Goal: Transaction & Acquisition: Purchase product/service

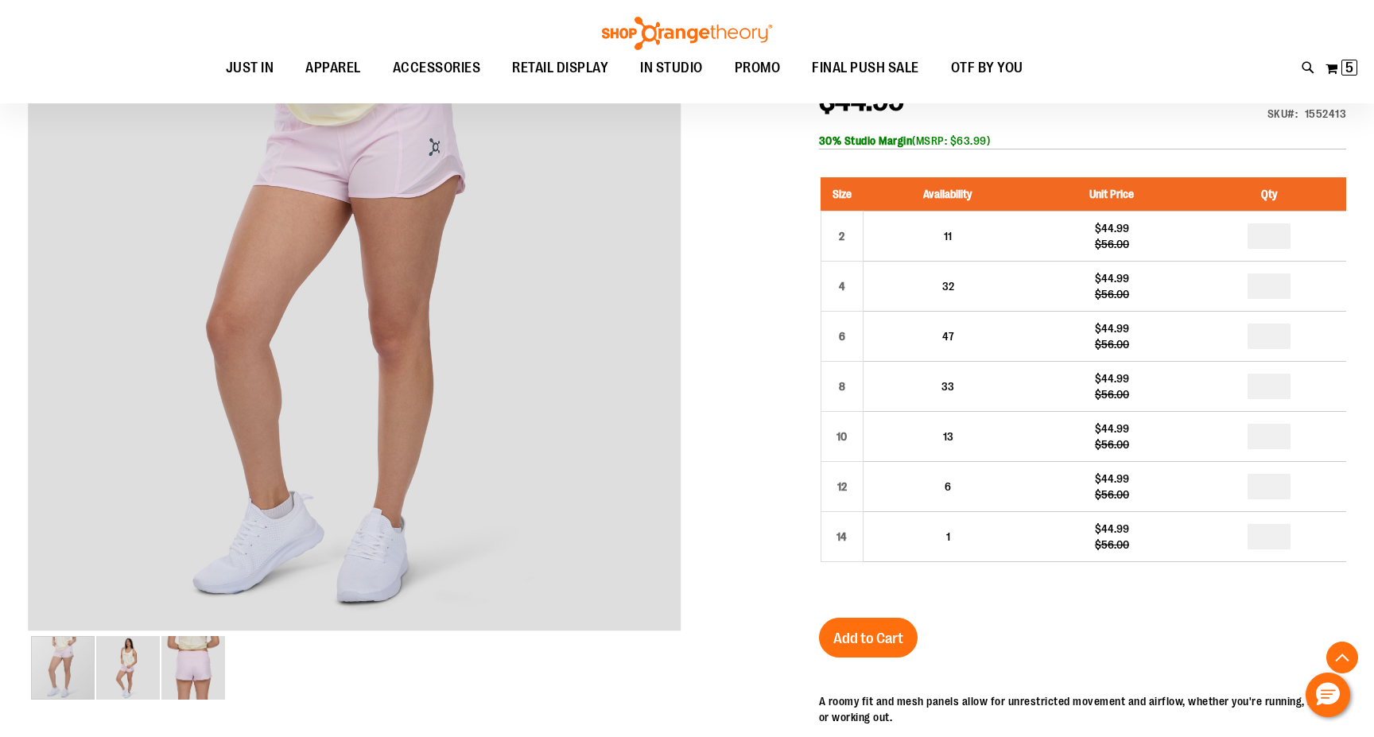
scroll to position [247, 0]
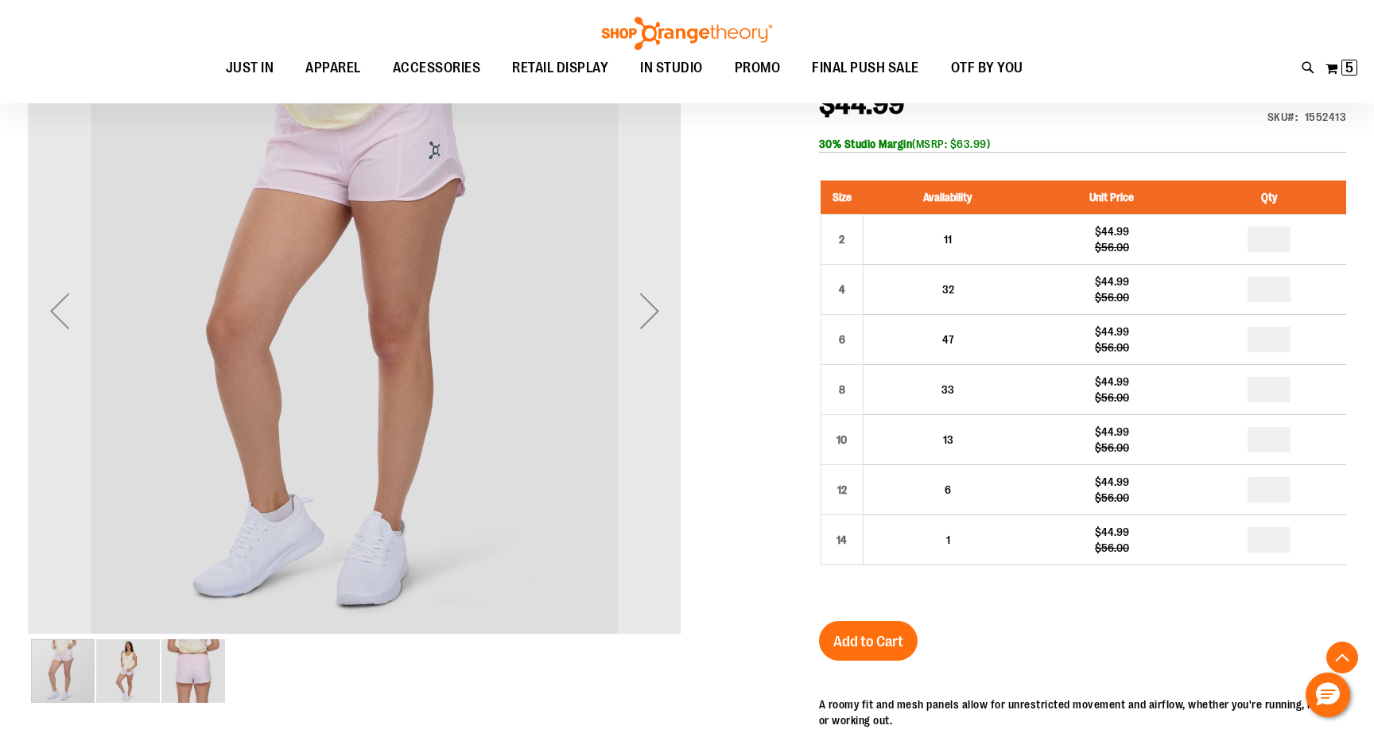
click at [129, 678] on img "image 2 of 3" at bounding box center [128, 671] width 64 height 64
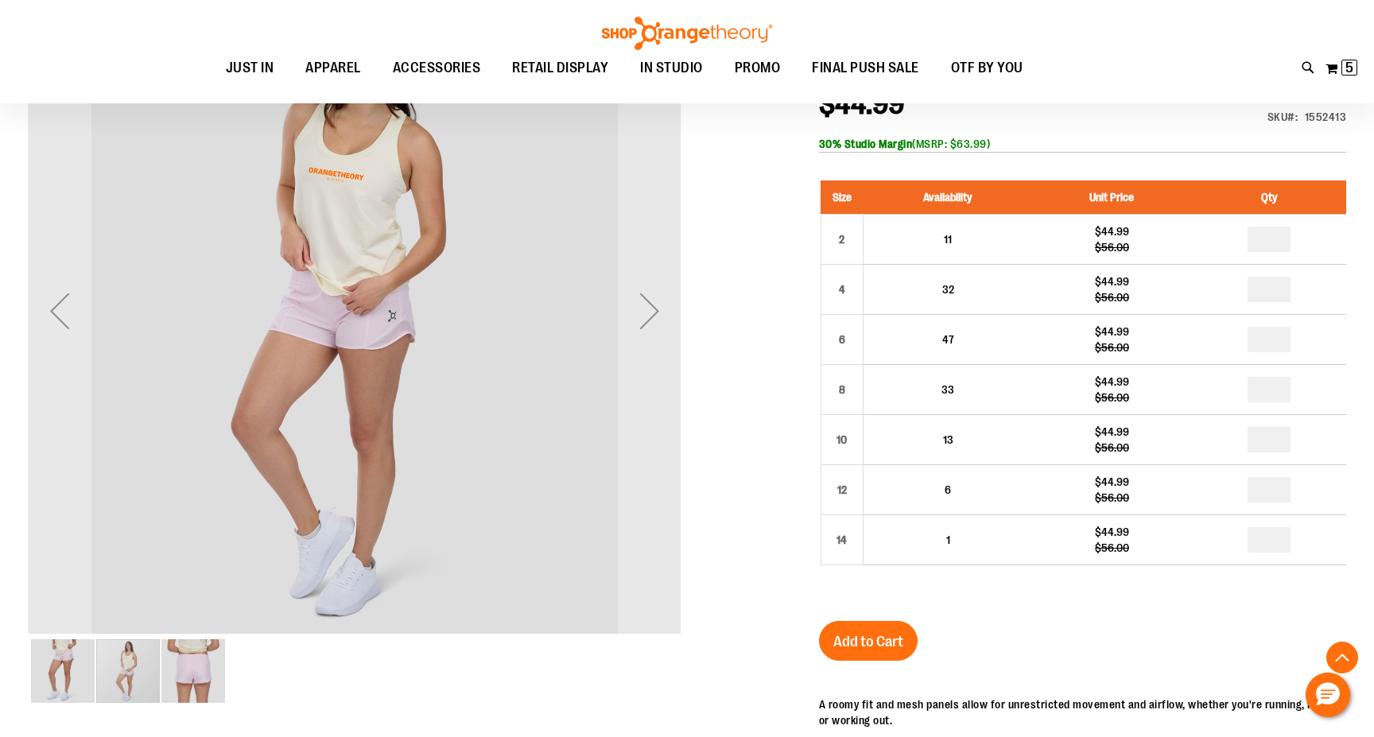
click at [199, 657] on img "image 3 of 3" at bounding box center [193, 671] width 64 height 64
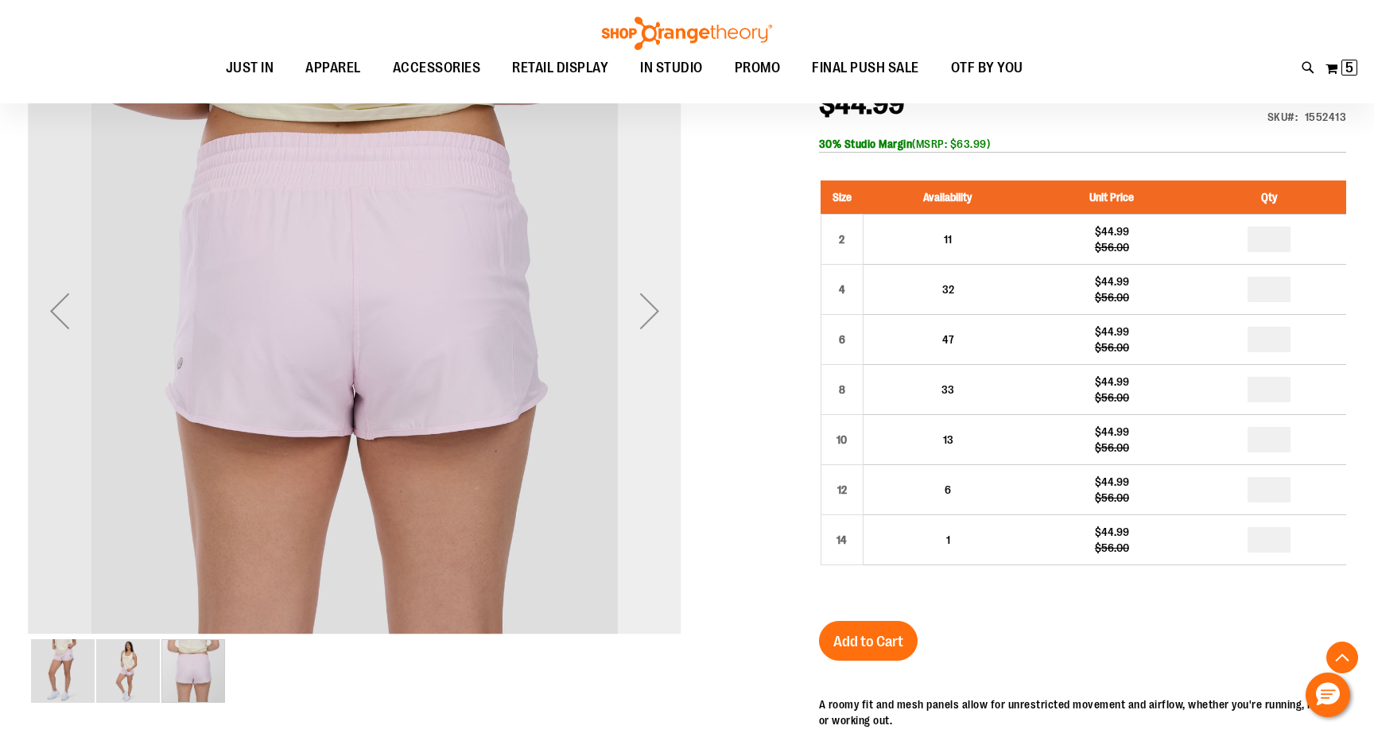
click at [646, 312] on div "Next" at bounding box center [650, 311] width 64 height 64
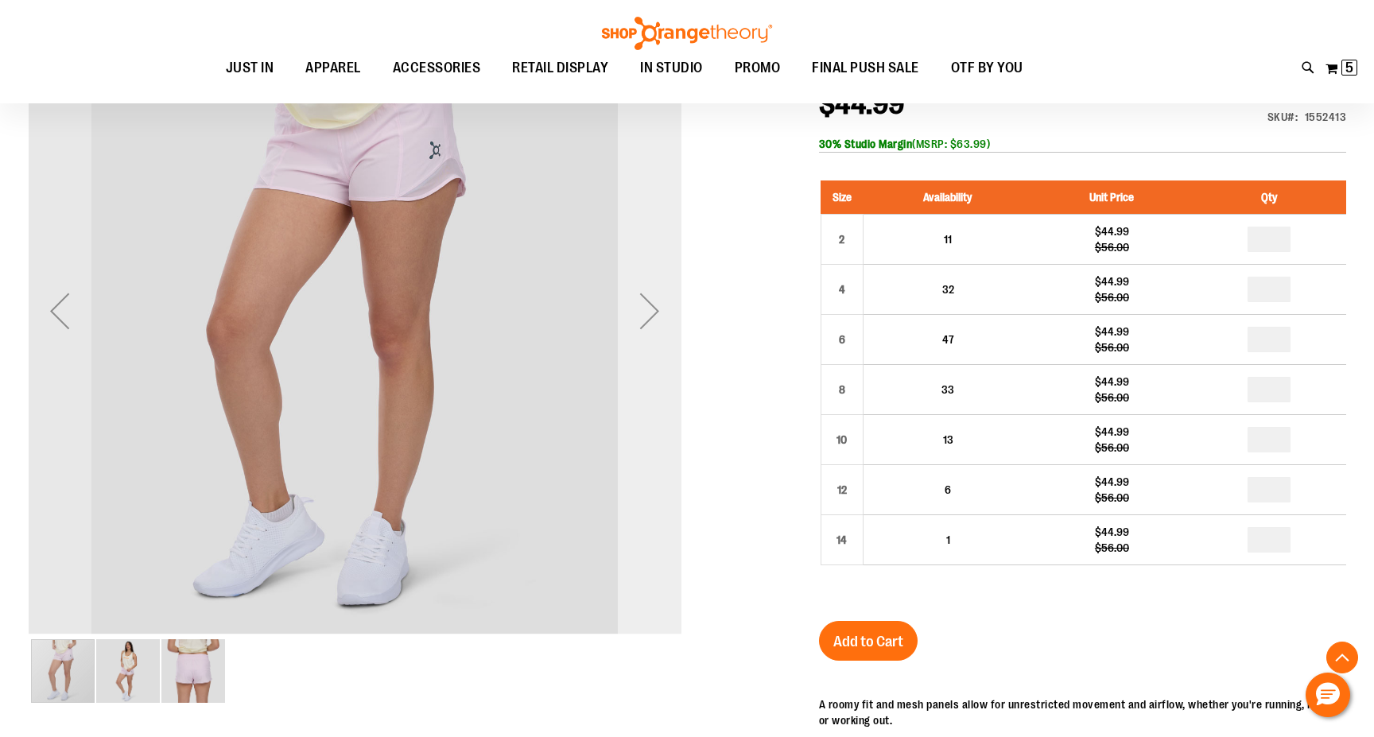
click at [646, 312] on div "Next" at bounding box center [650, 311] width 64 height 64
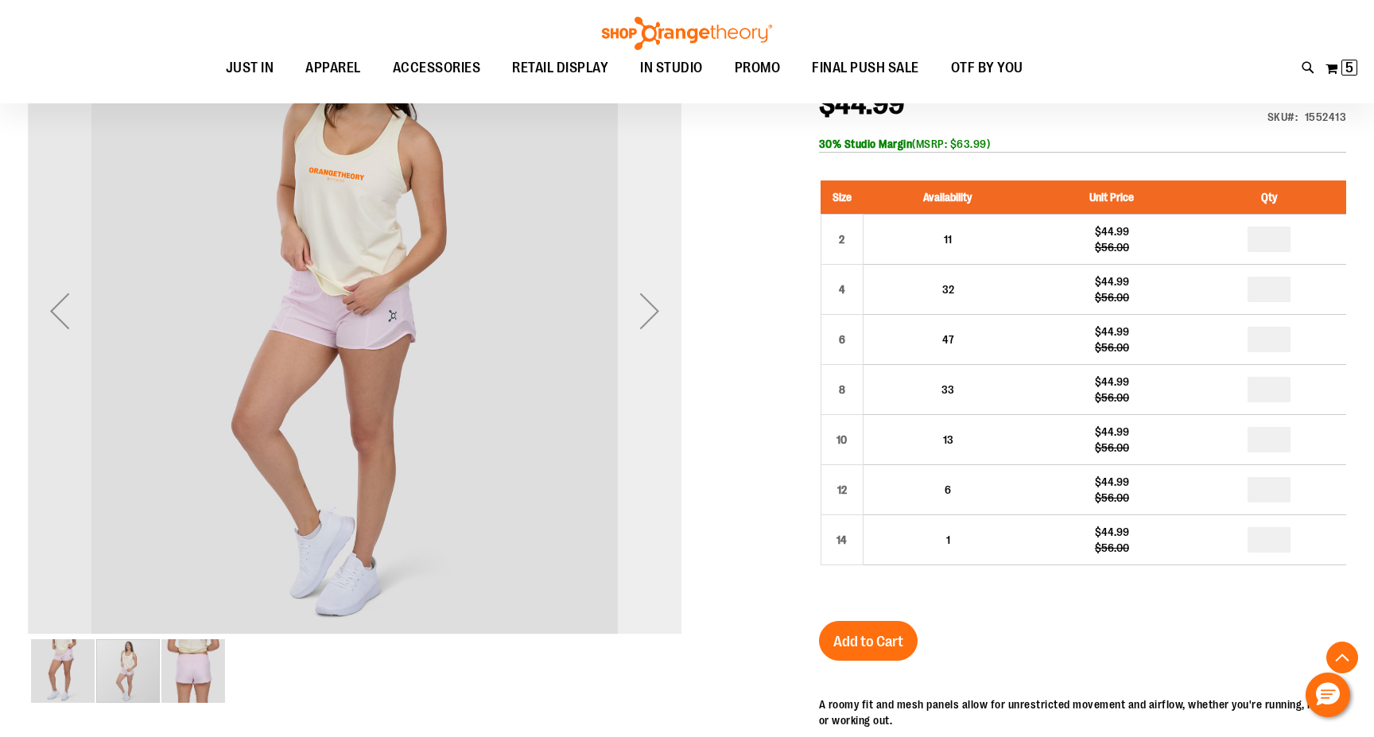
click at [646, 312] on div "Next" at bounding box center [650, 311] width 64 height 64
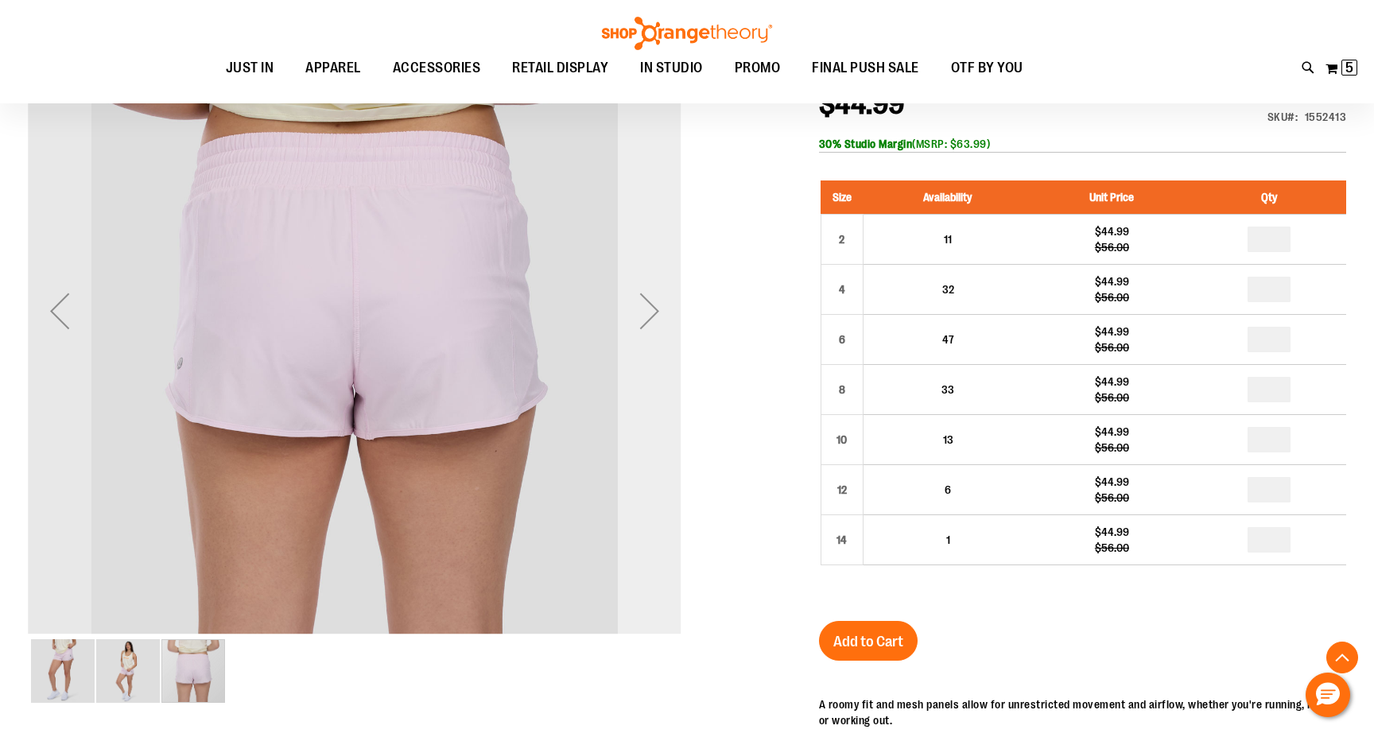
click at [646, 312] on div "Next" at bounding box center [650, 311] width 64 height 64
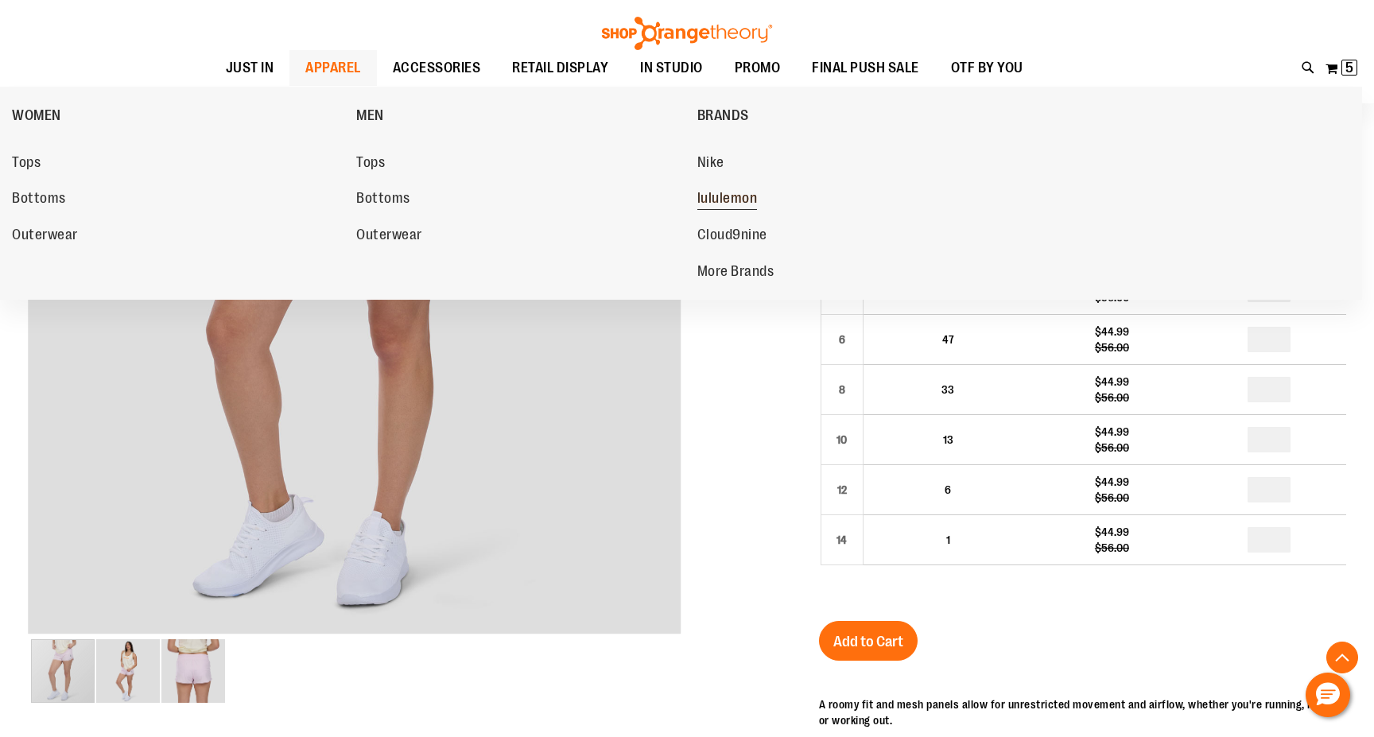
click at [717, 199] on span "lululemon" at bounding box center [728, 200] width 60 height 20
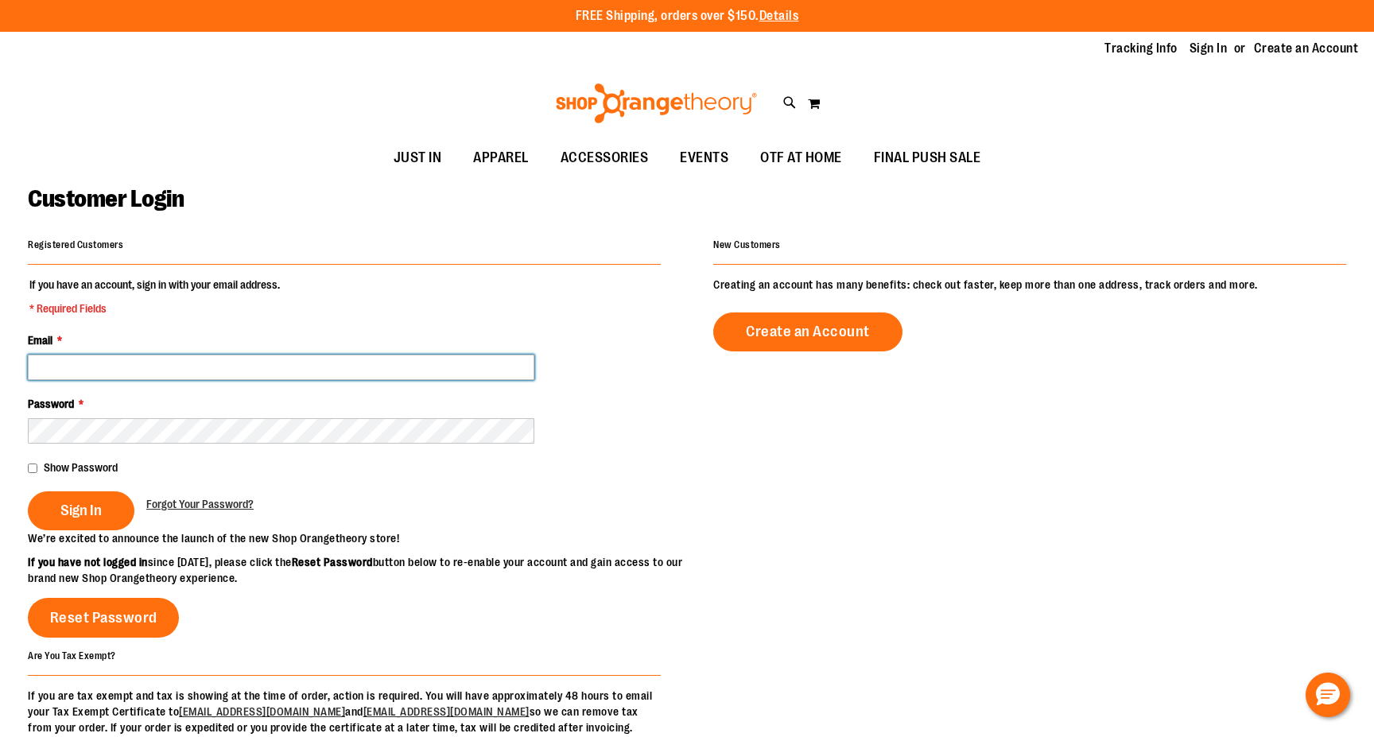
type input "**********"
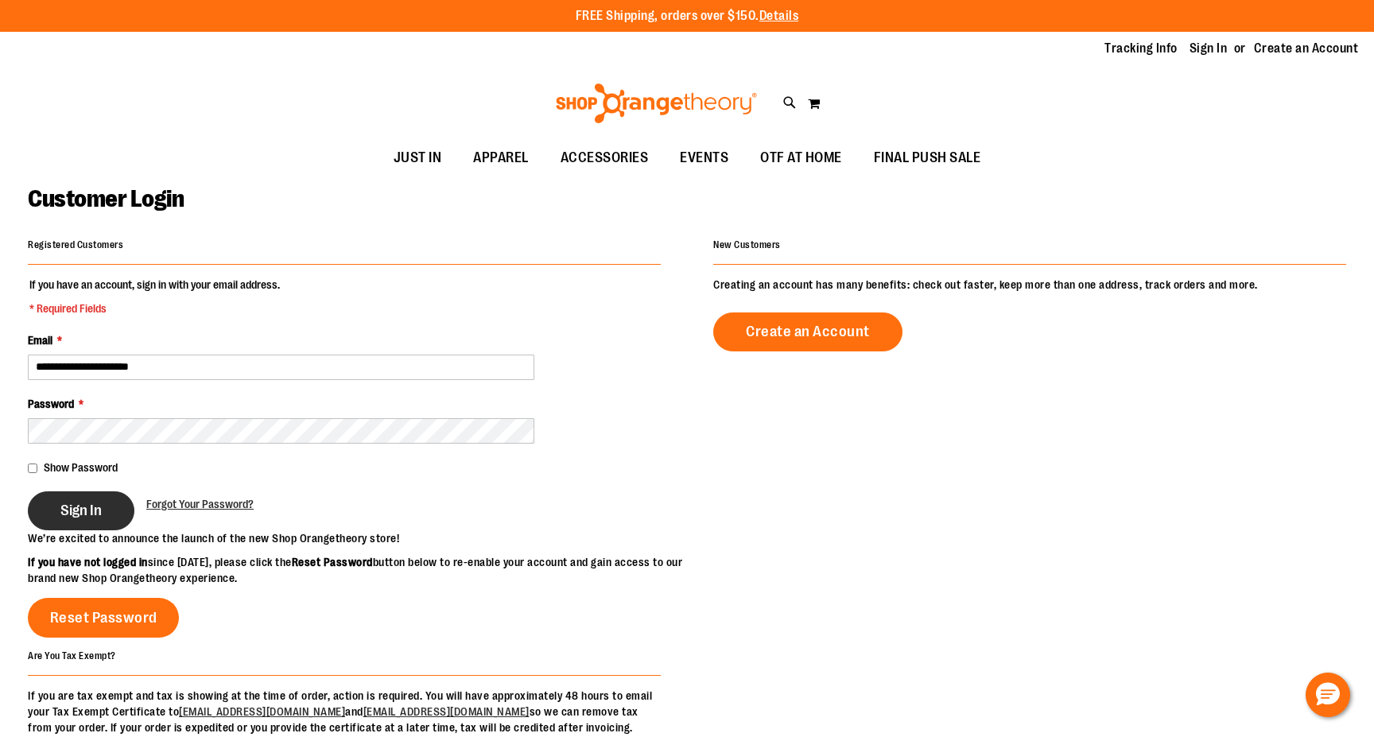
click at [108, 501] on button "Sign In" at bounding box center [81, 511] width 107 height 39
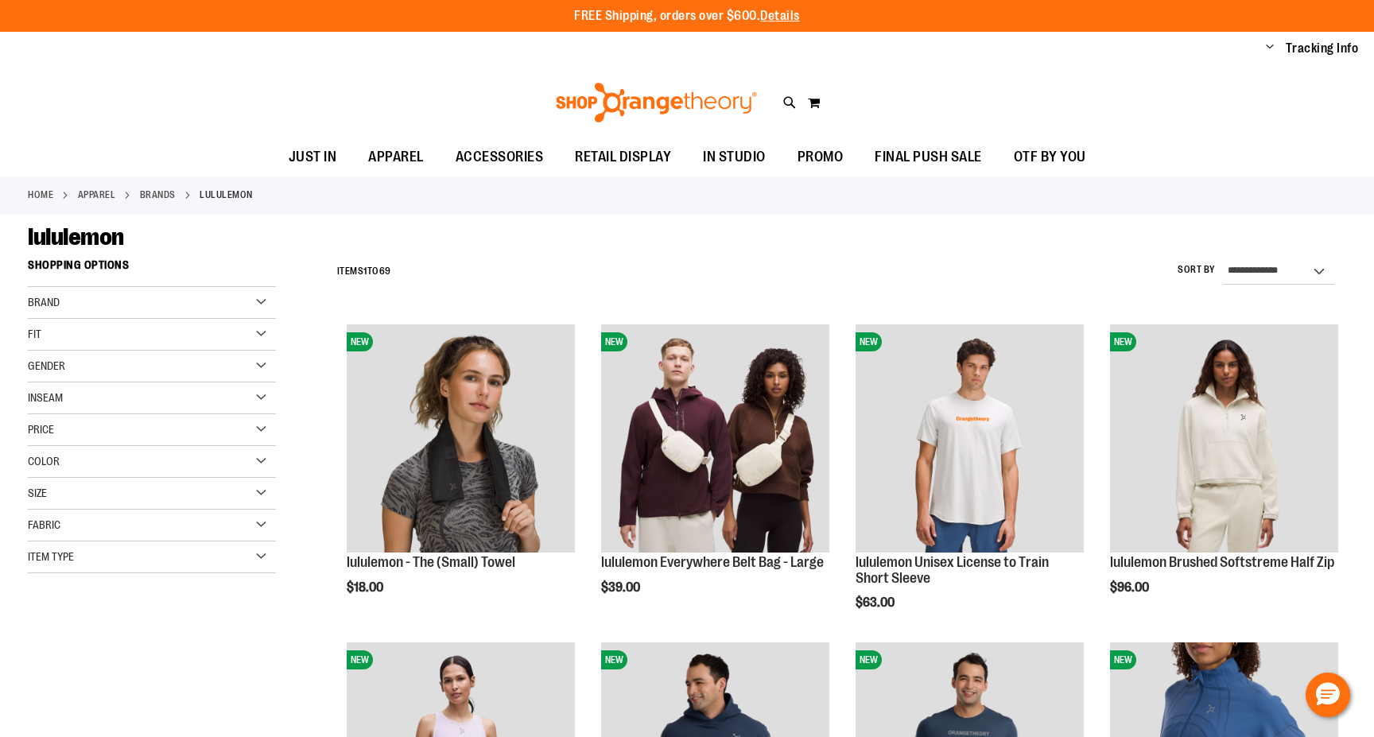
click at [677, 255] on div "**********" at bounding box center [837, 271] width 1017 height 41
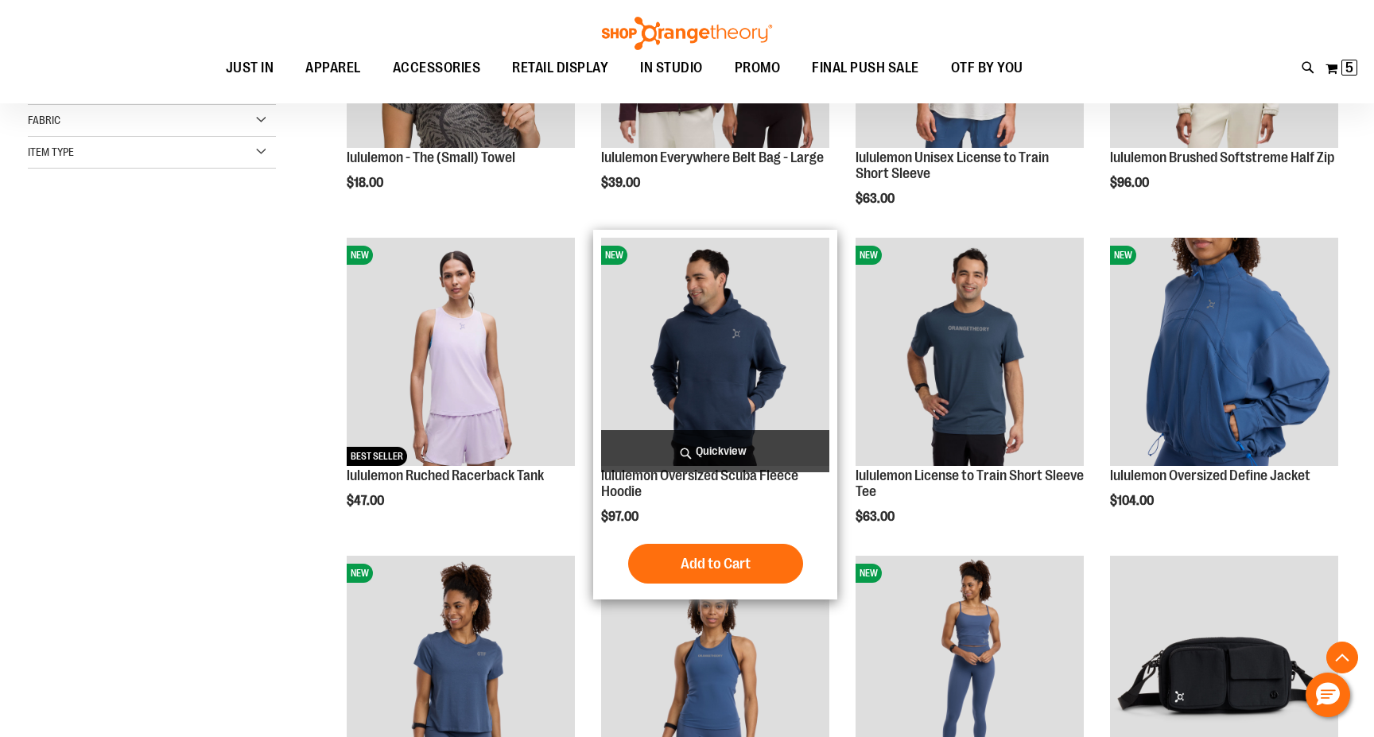
scroll to position [414, 0]
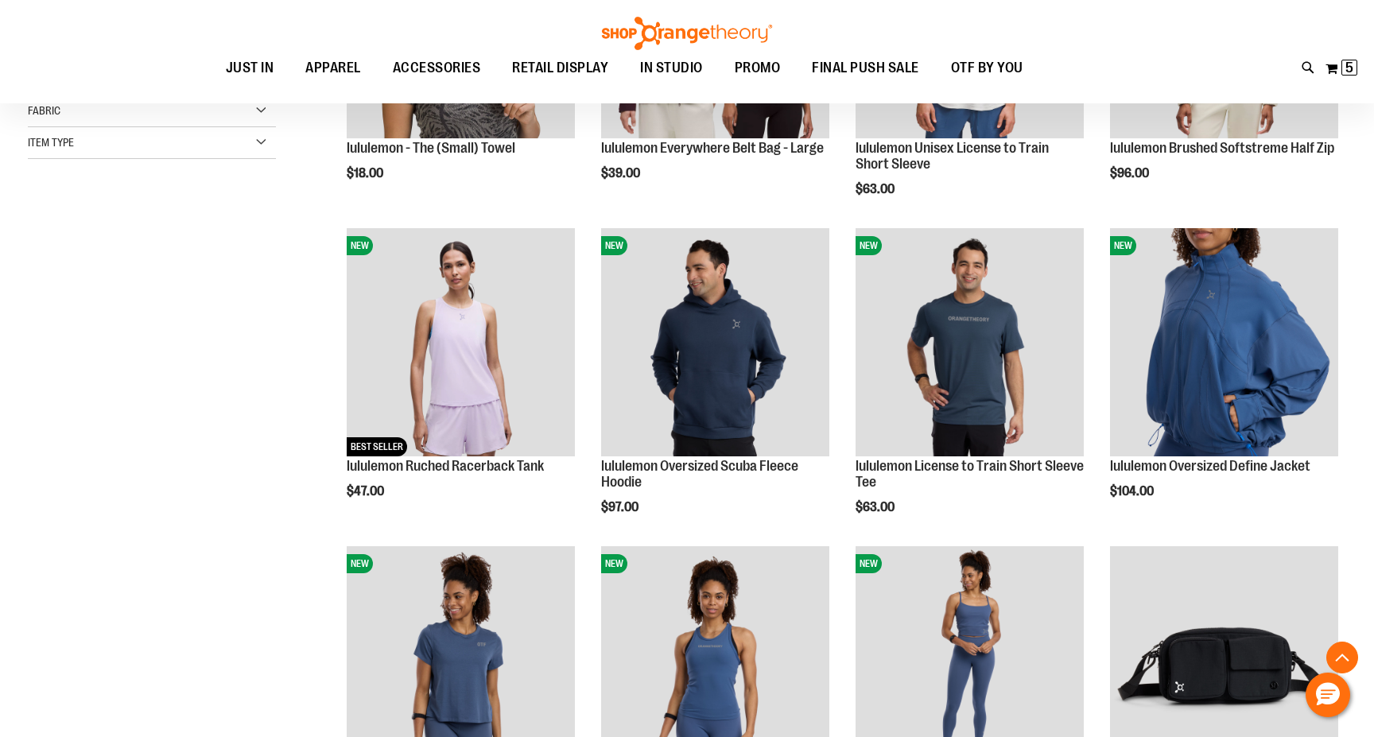
click at [251, 466] on div "**********" at bounding box center [687, 394] width 1319 height 1115
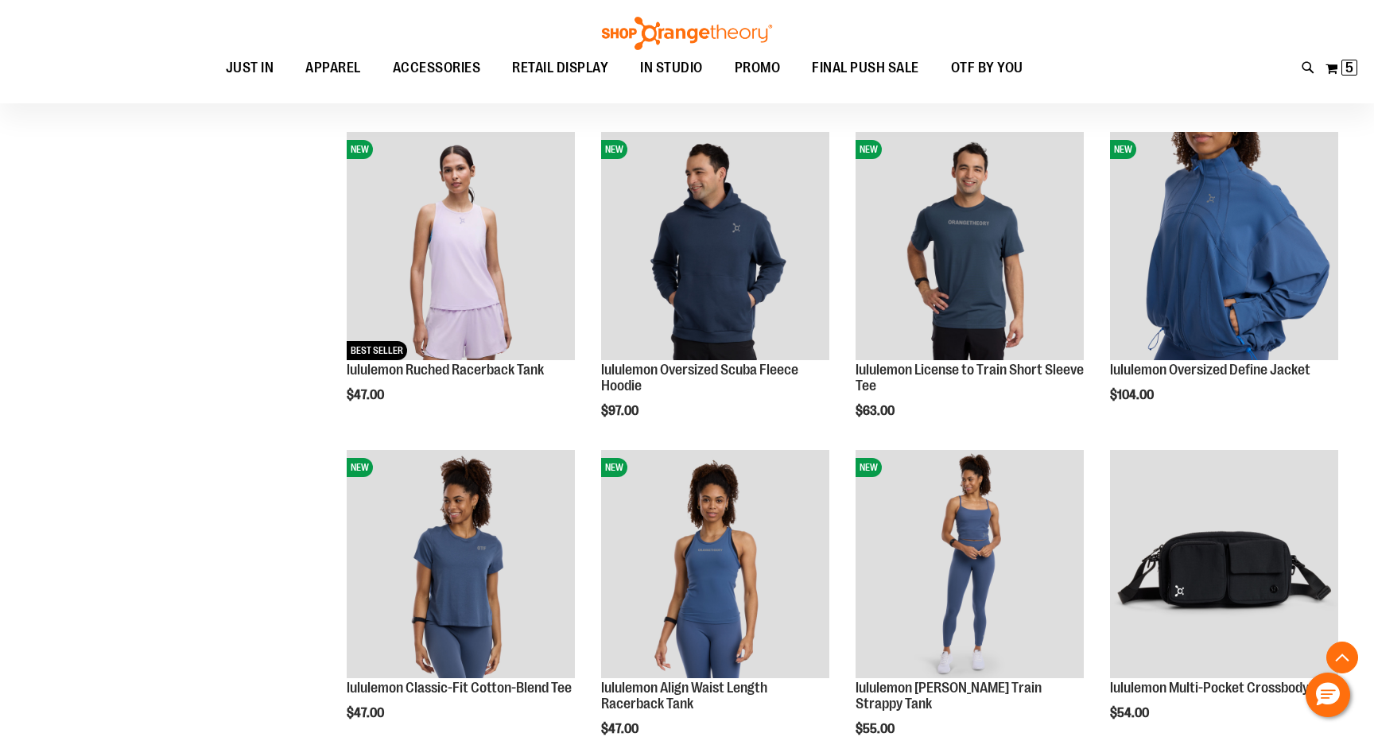
scroll to position [528, 0]
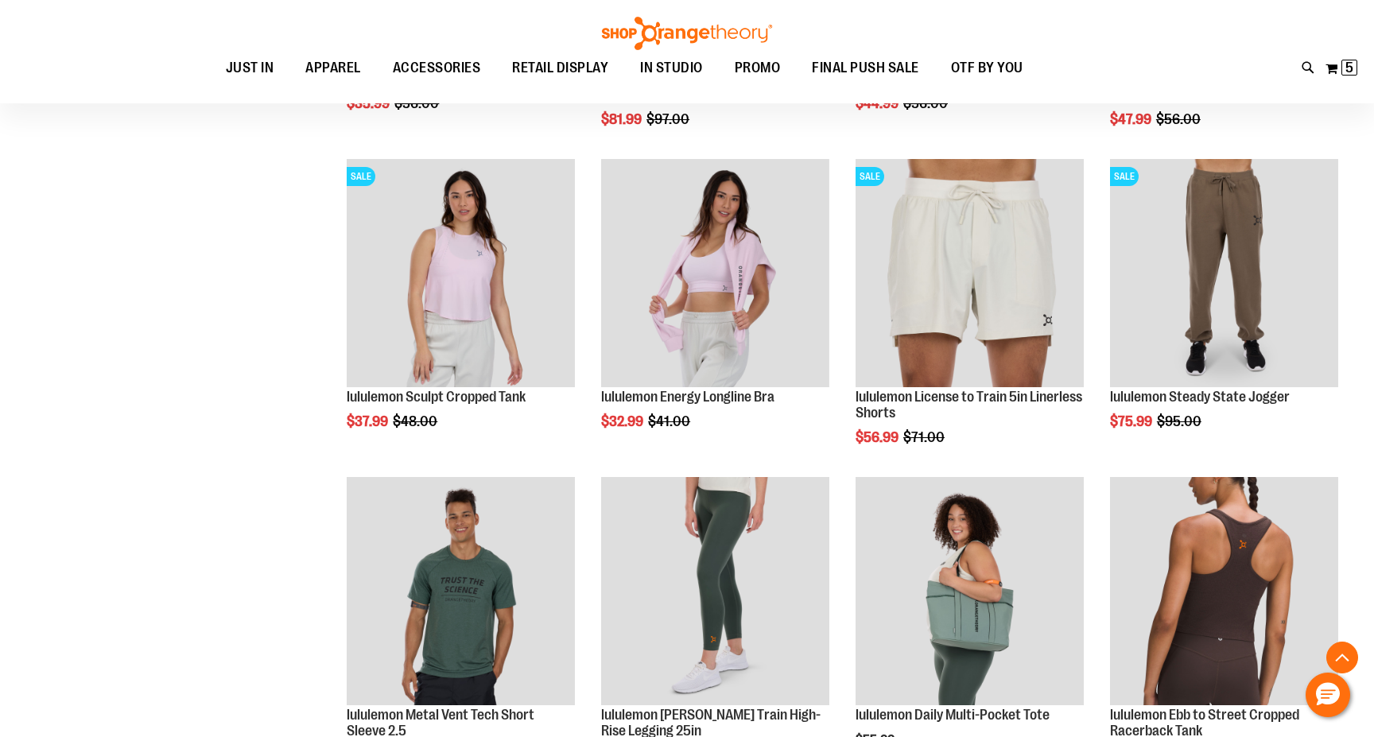
scroll to position [1752, 0]
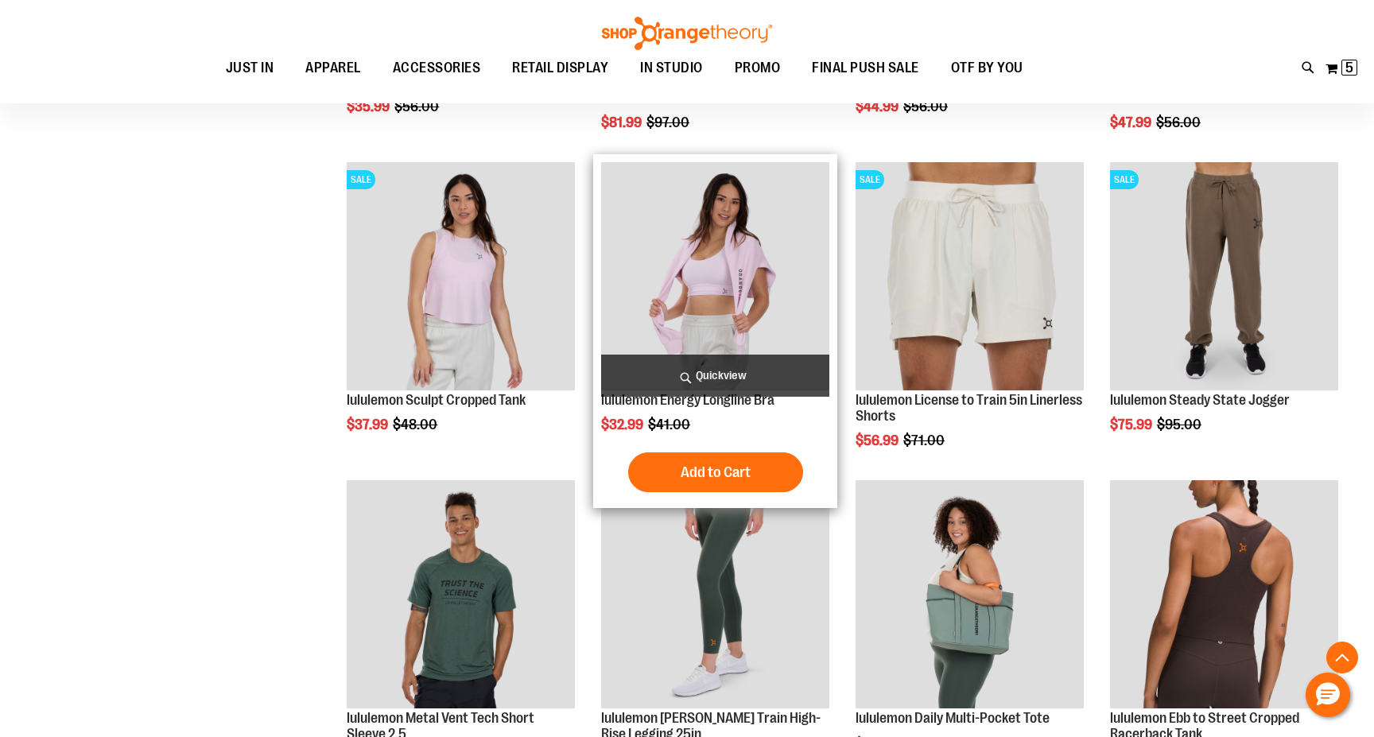
click at [679, 375] on span "Quickview" at bounding box center [715, 376] width 228 height 42
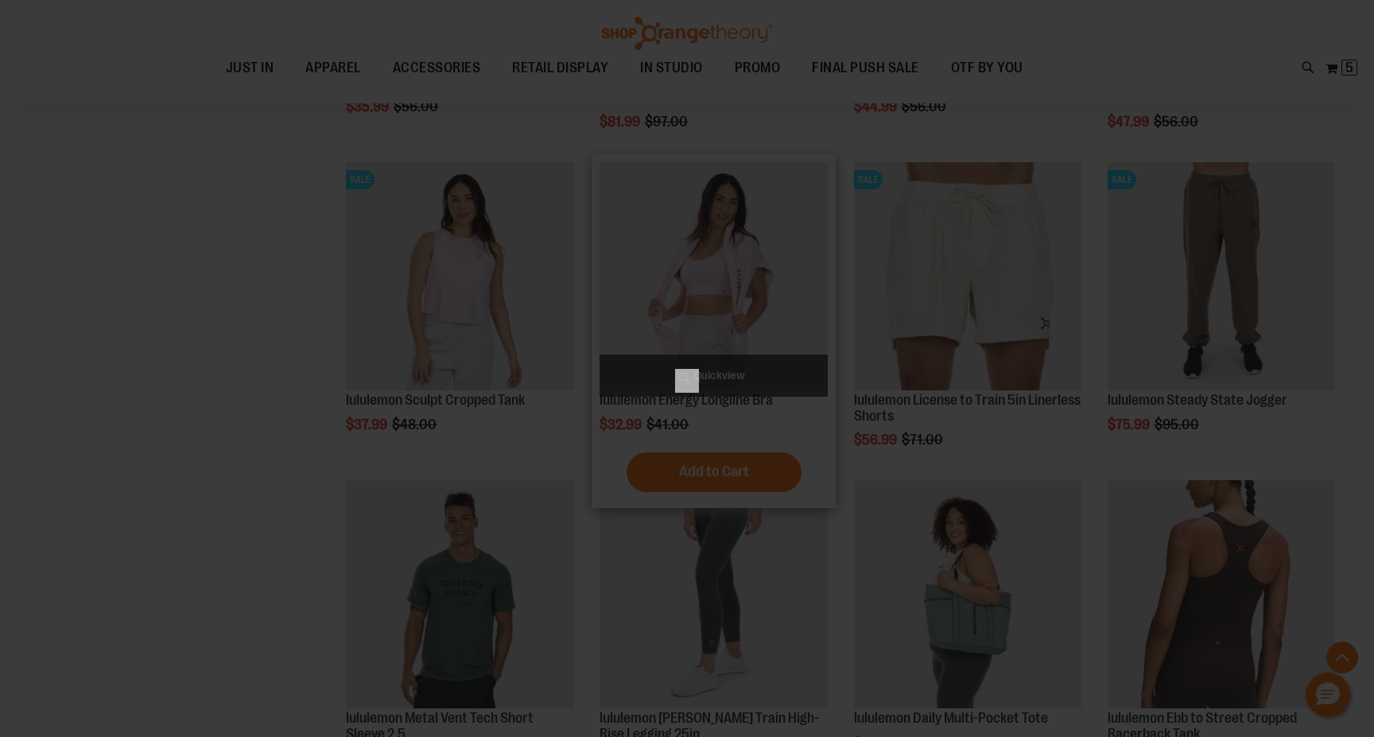
scroll to position [0, 0]
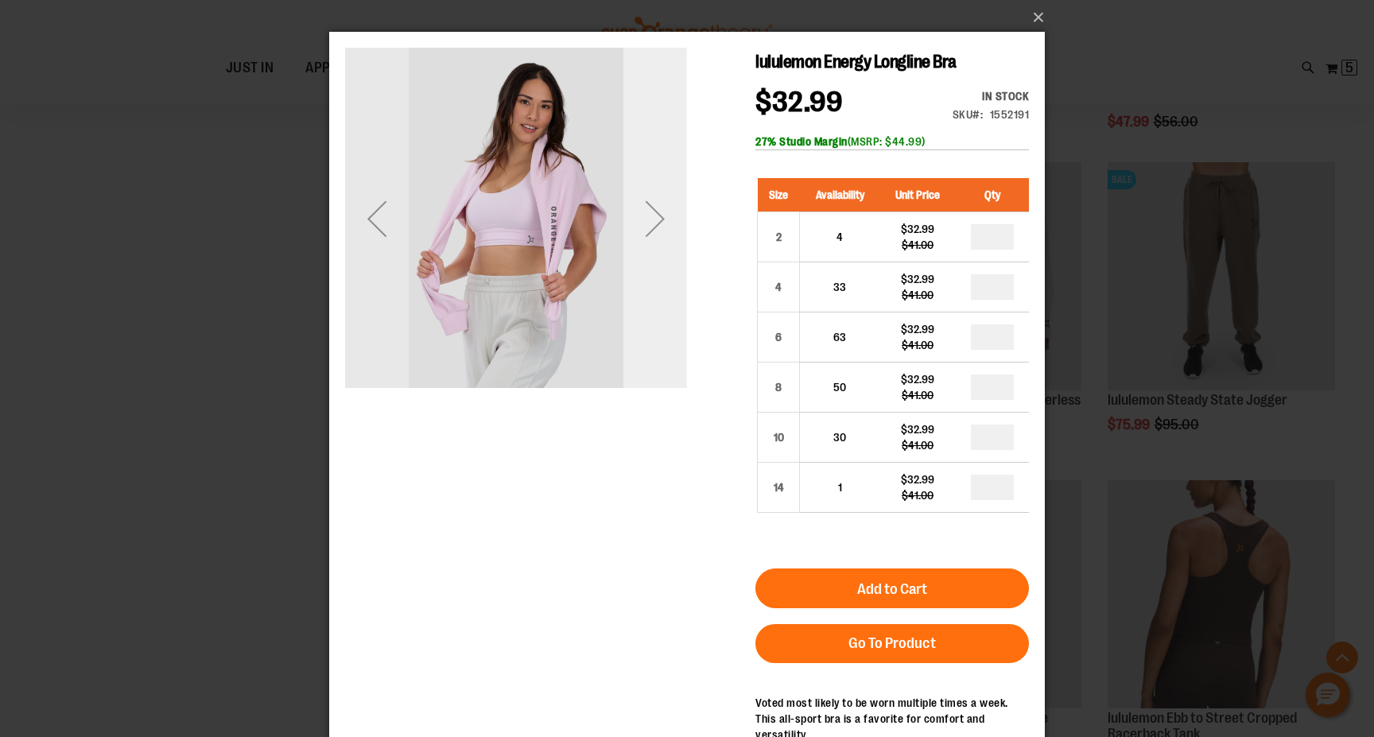
click at [653, 241] on div "Next" at bounding box center [656, 219] width 64 height 64
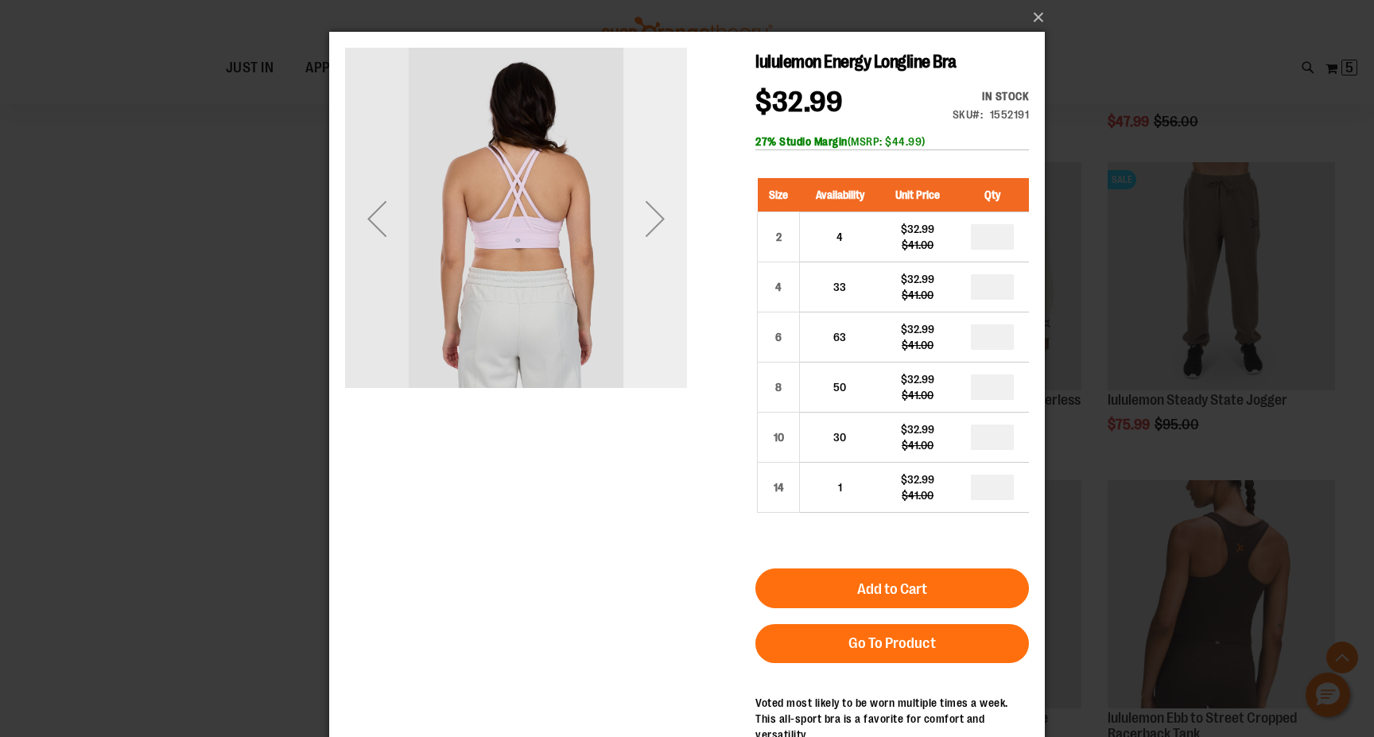
click at [653, 241] on div "Next" at bounding box center [656, 219] width 64 height 64
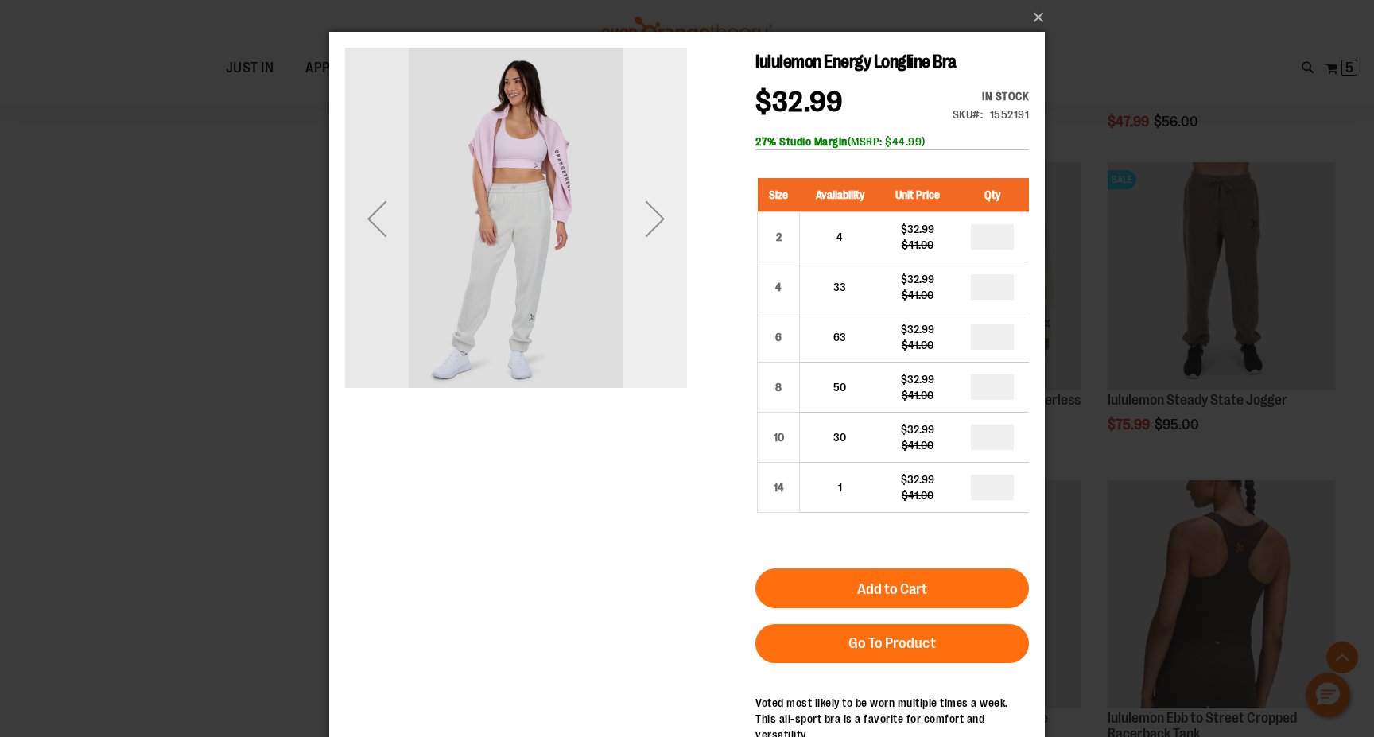
click at [653, 241] on div "Next" at bounding box center [656, 219] width 64 height 64
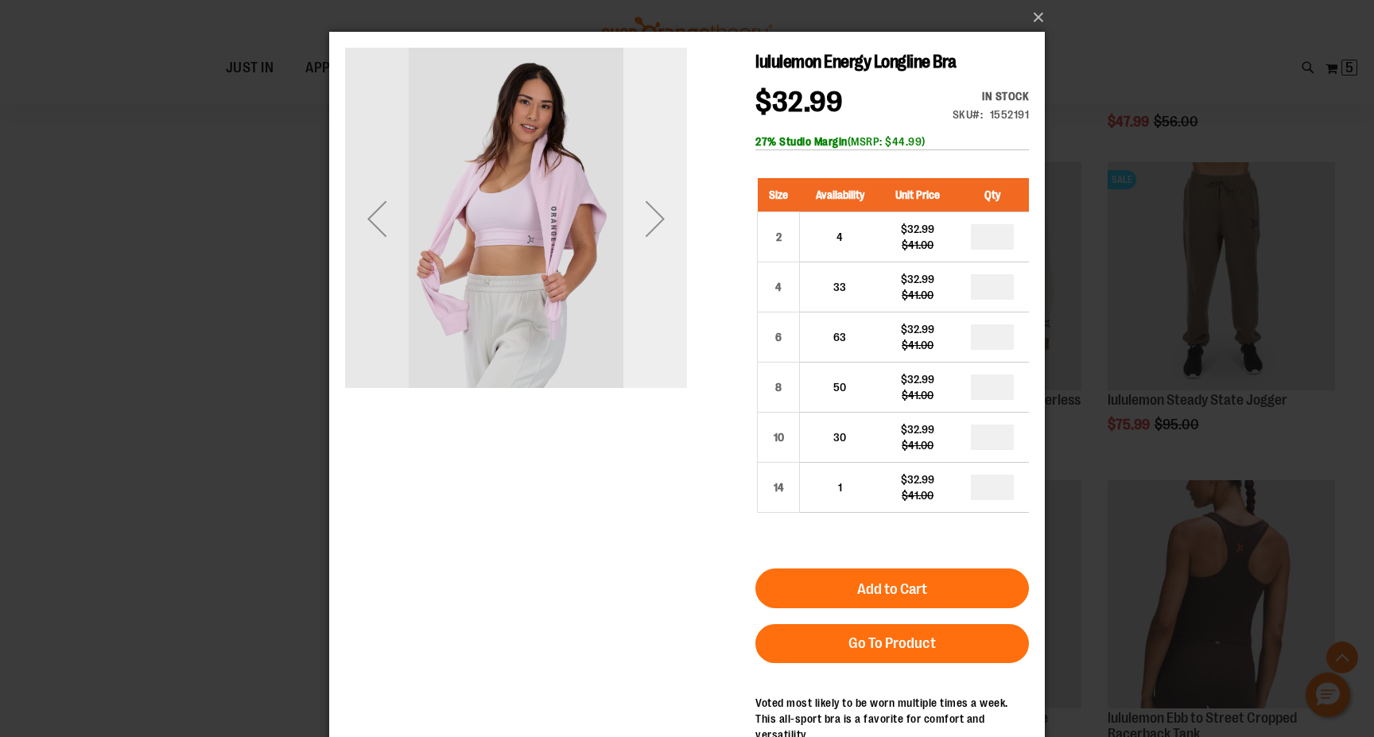
click at [653, 241] on div "Next" at bounding box center [656, 219] width 64 height 64
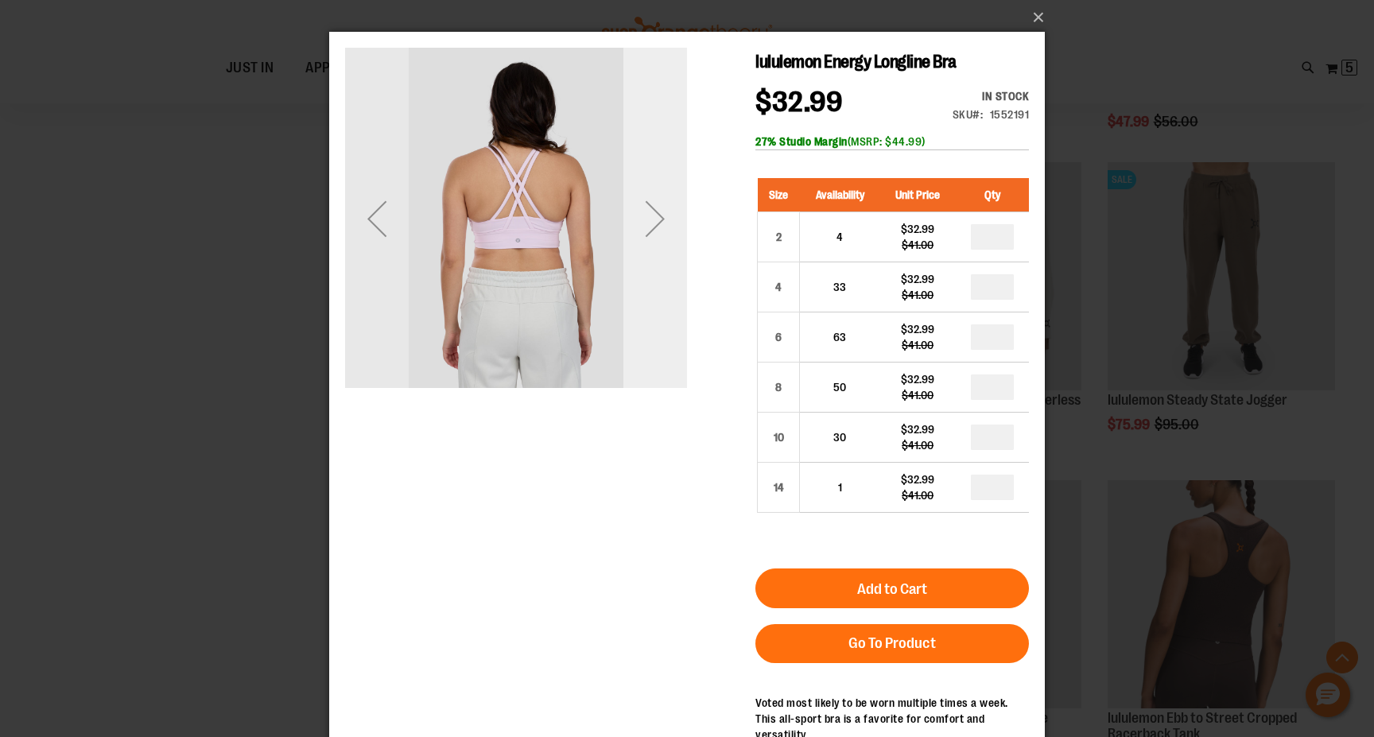
click at [653, 241] on div "Next" at bounding box center [656, 219] width 64 height 64
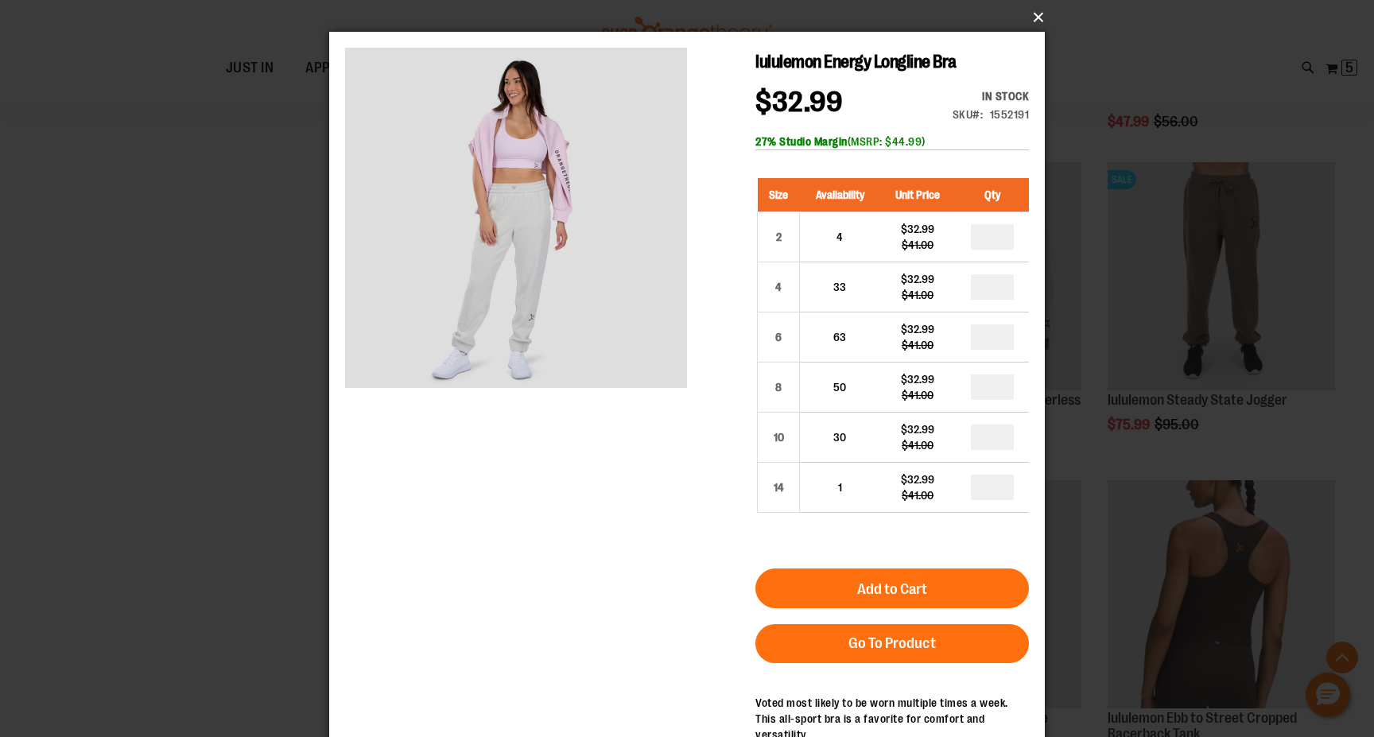
click at [1043, 2] on button "×" at bounding box center [692, 17] width 716 height 35
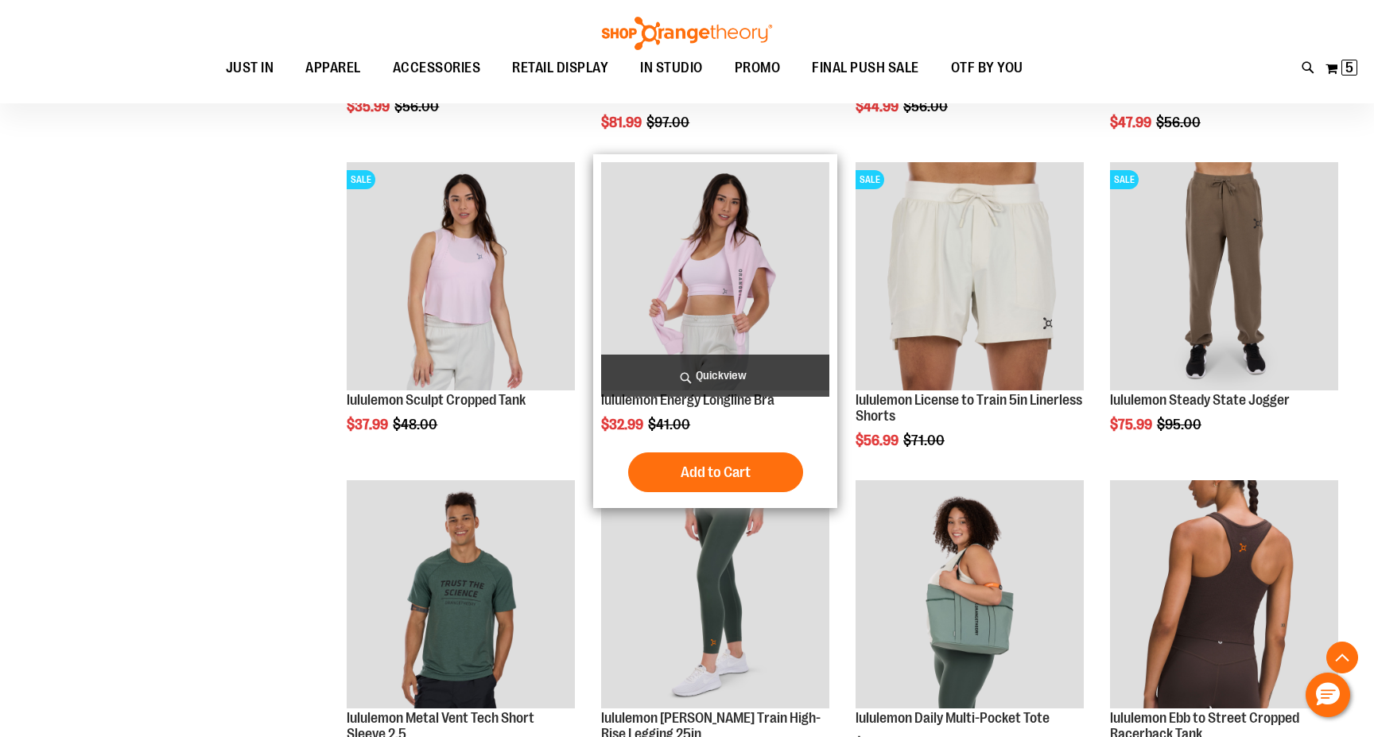
click at [688, 371] on span "Quickview" at bounding box center [715, 376] width 228 height 42
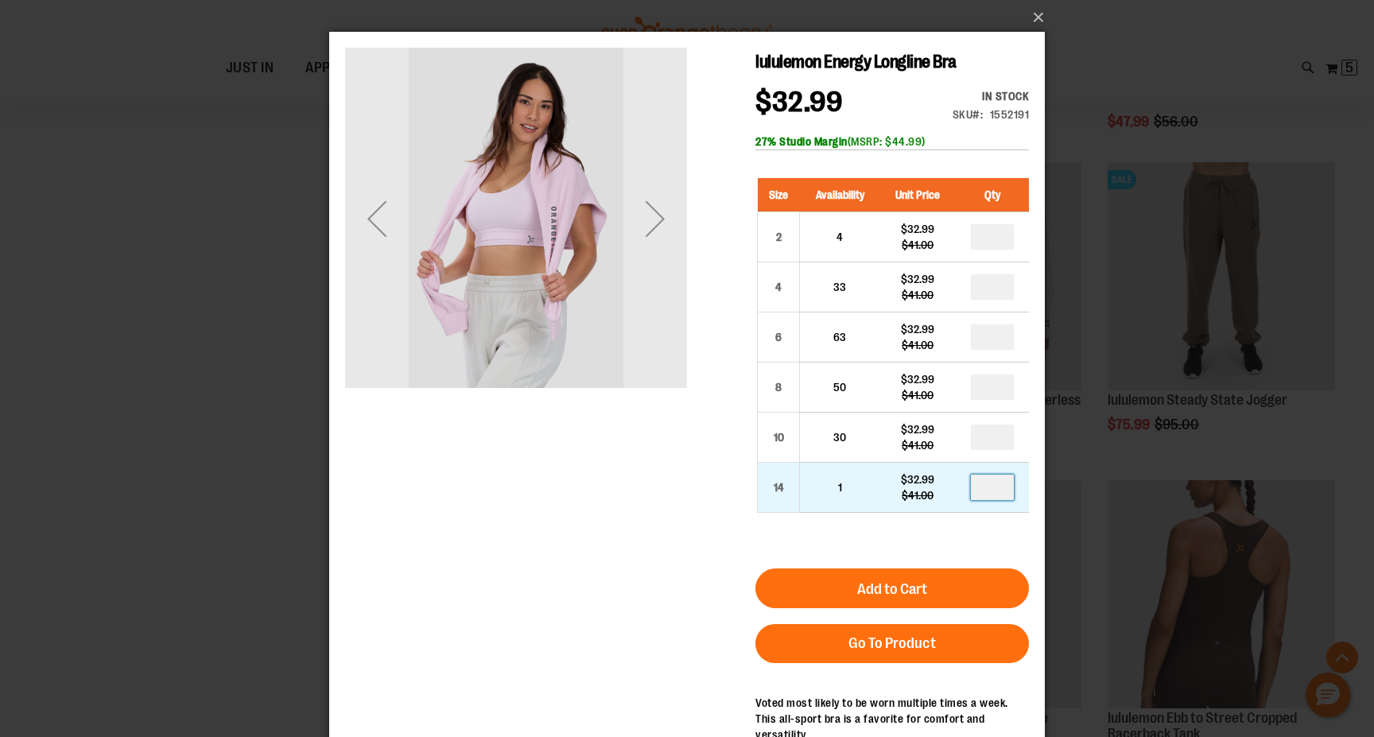
click at [997, 486] on input "number" at bounding box center [992, 487] width 43 height 25
type input "*"
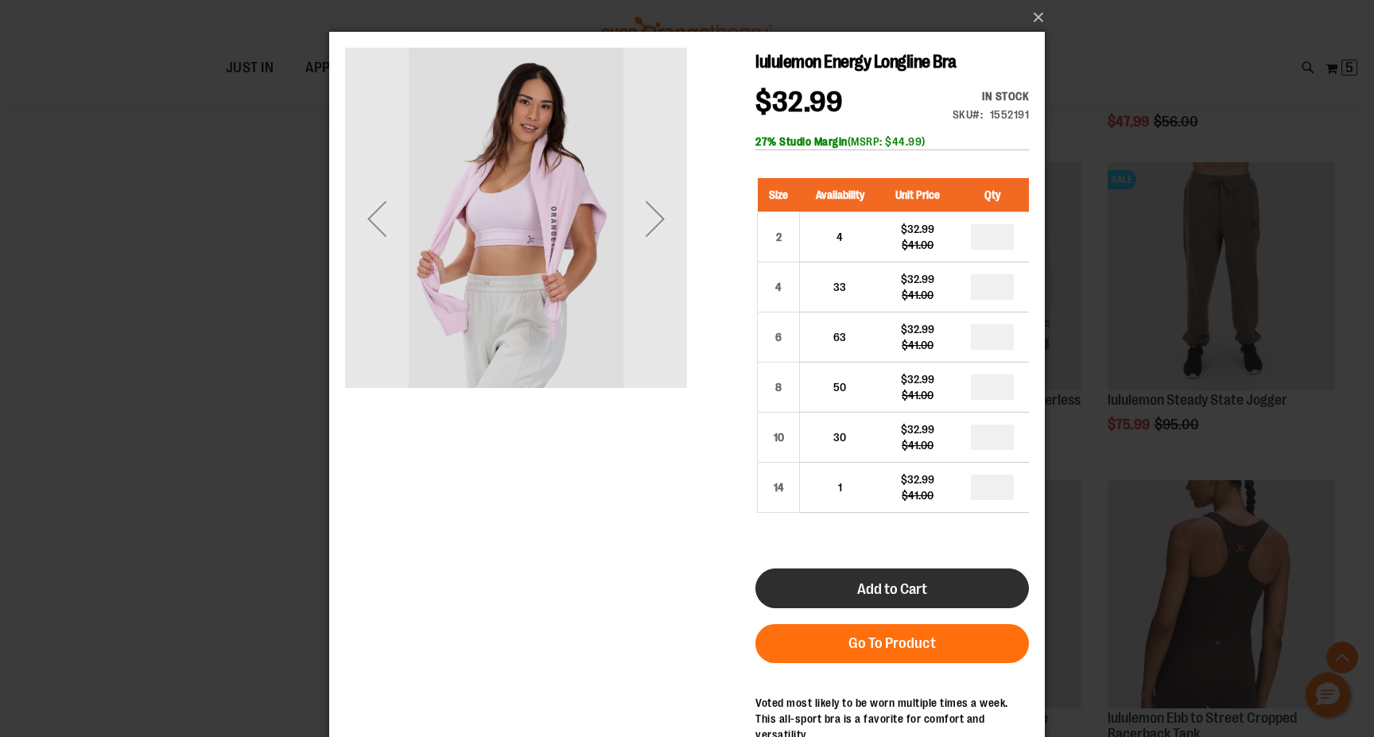
click at [933, 585] on button "Add to Cart" at bounding box center [893, 589] width 274 height 40
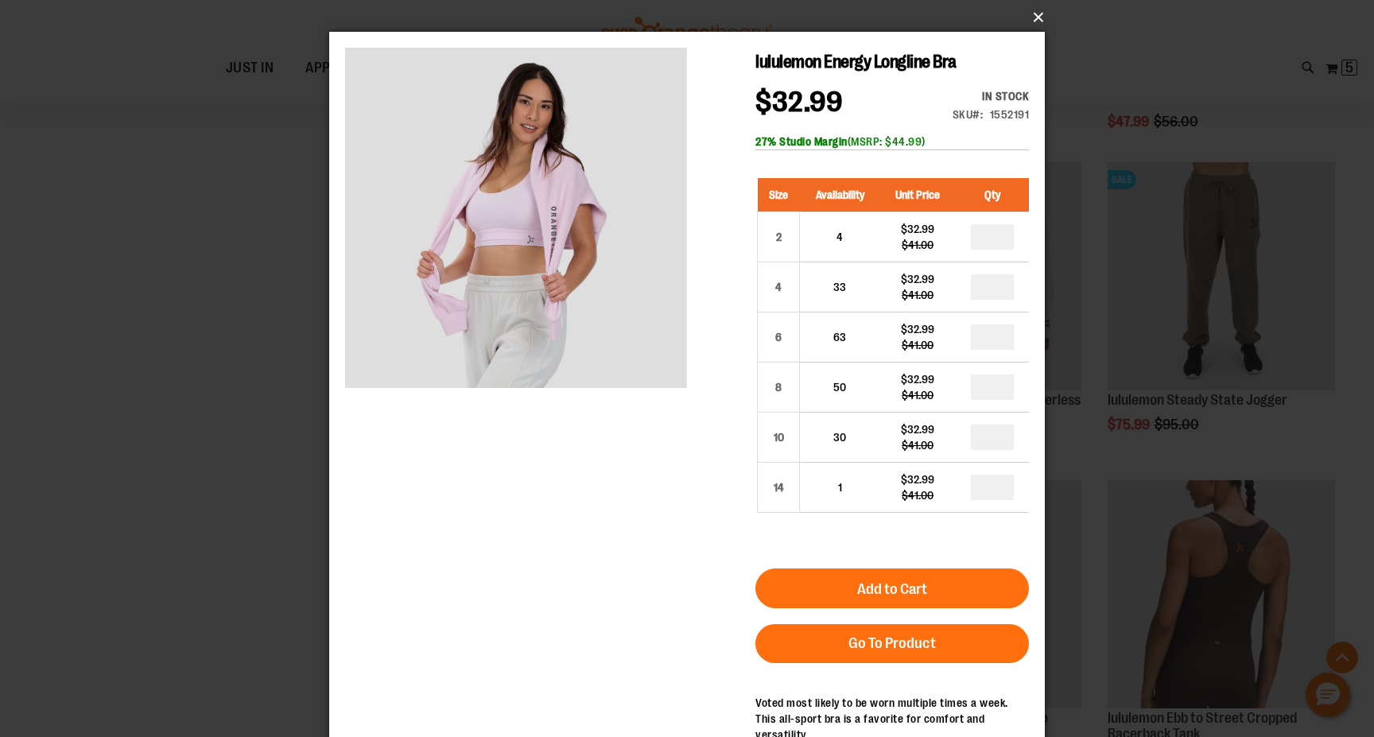
click at [1040, 4] on button "×" at bounding box center [692, 17] width 716 height 35
click at [1039, 12] on button "×" at bounding box center [692, 17] width 716 height 35
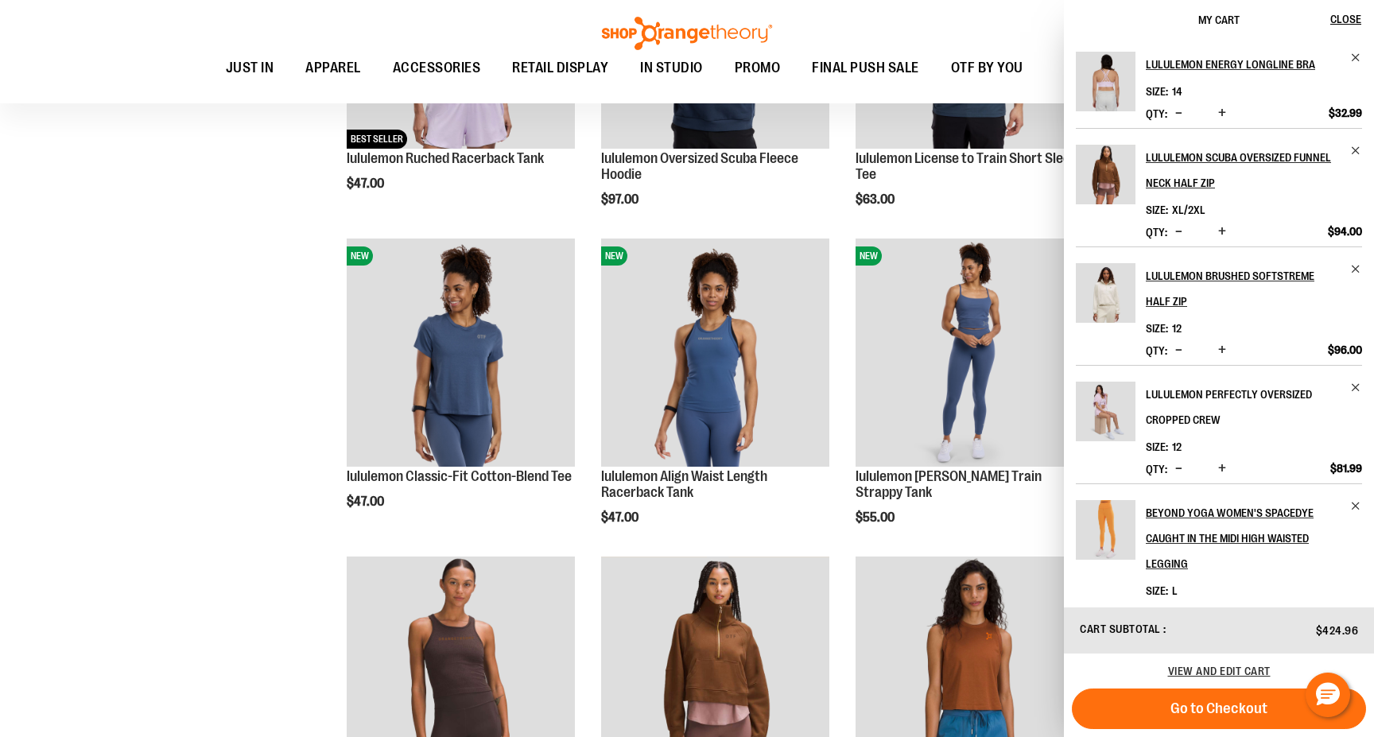
scroll to position [10, 0]
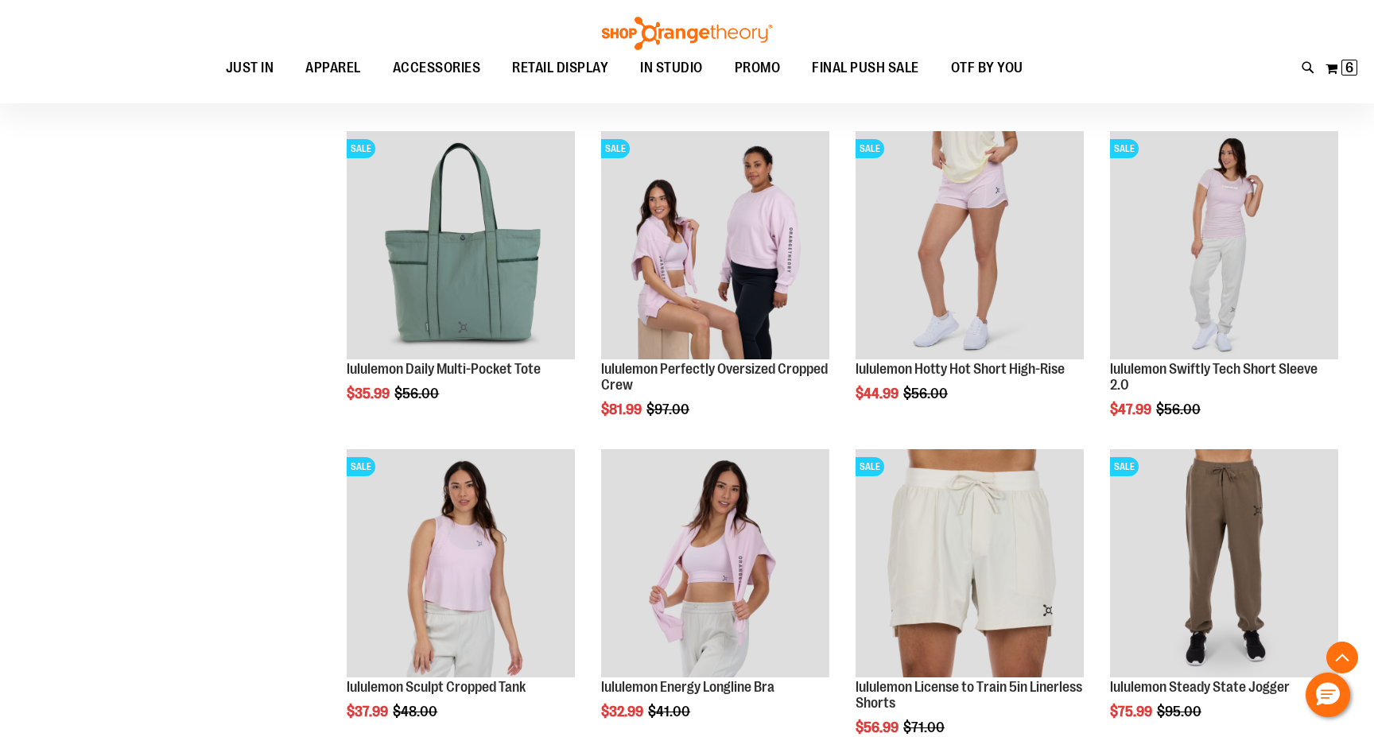
scroll to position [1480, 0]
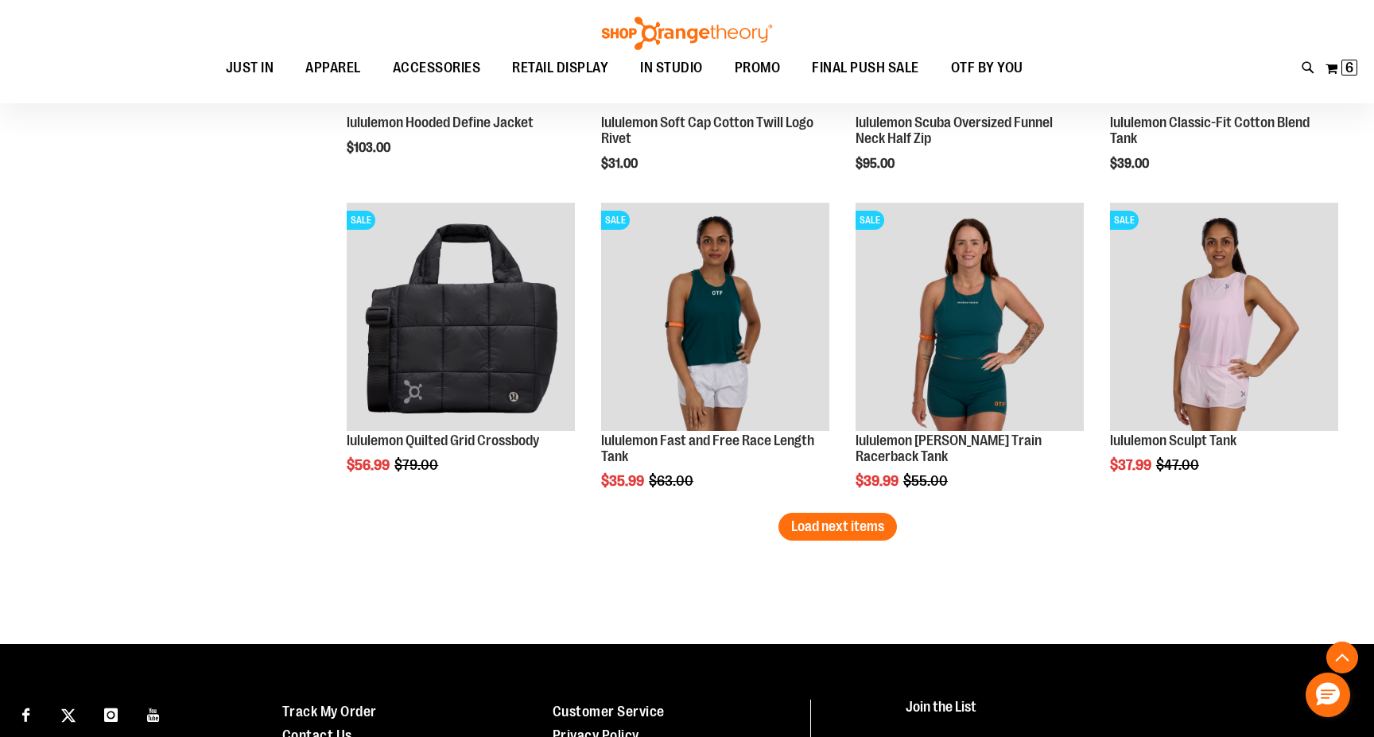
scroll to position [2669, 0]
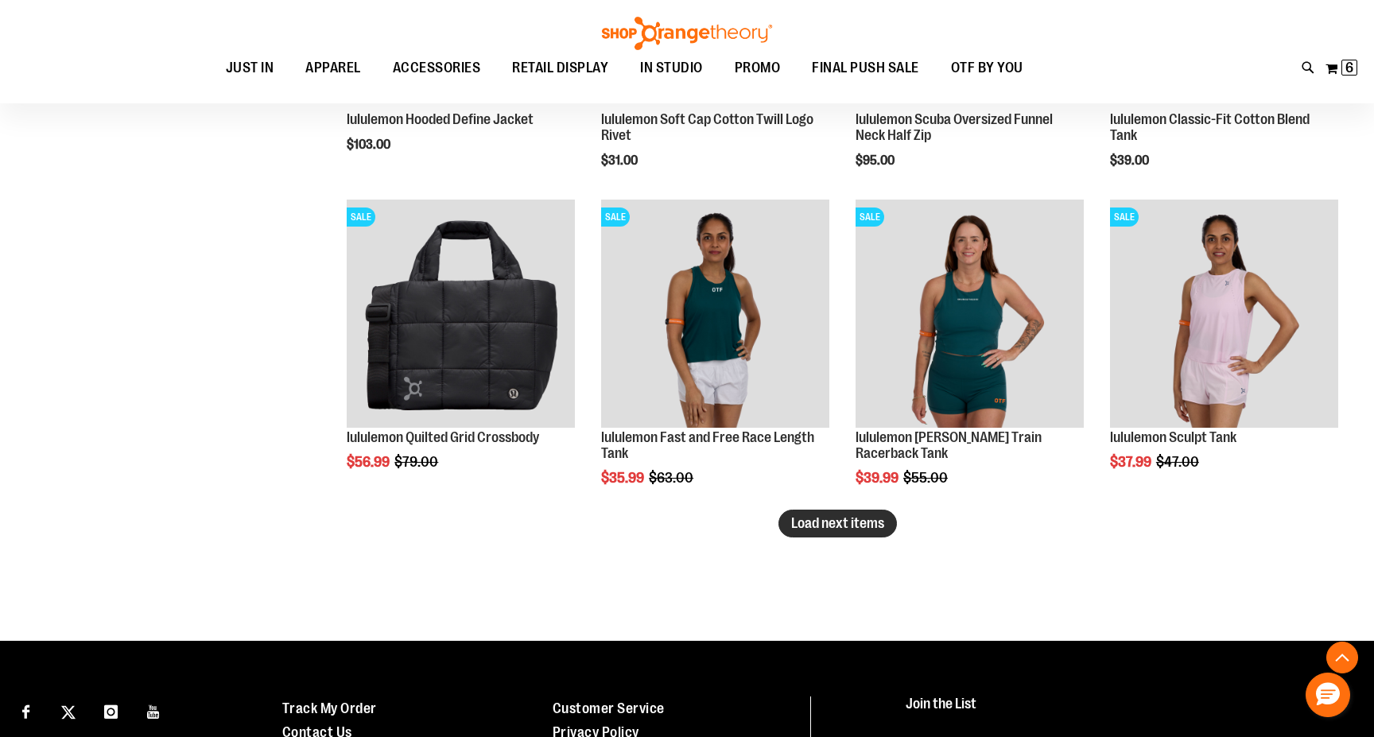
click at [799, 518] on span "Load next items" at bounding box center [837, 523] width 93 height 16
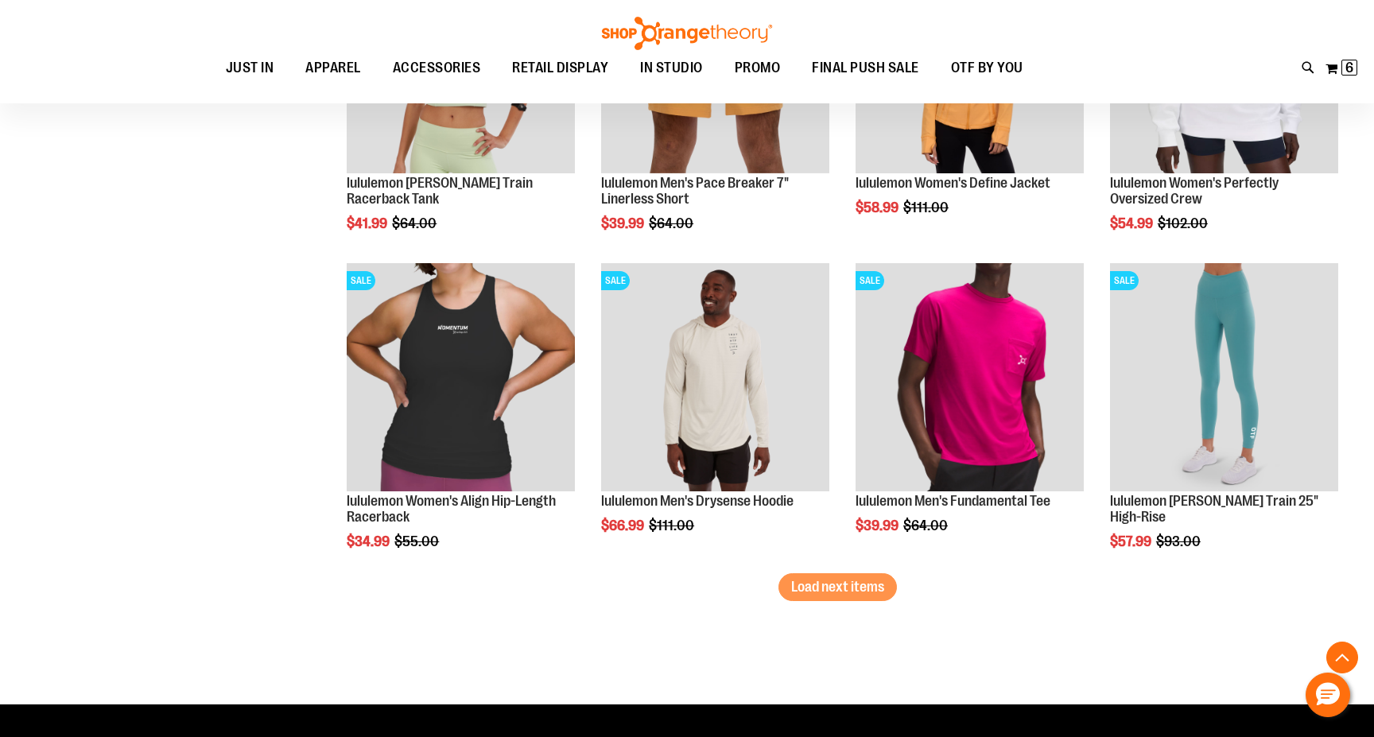
scroll to position [3563, 0]
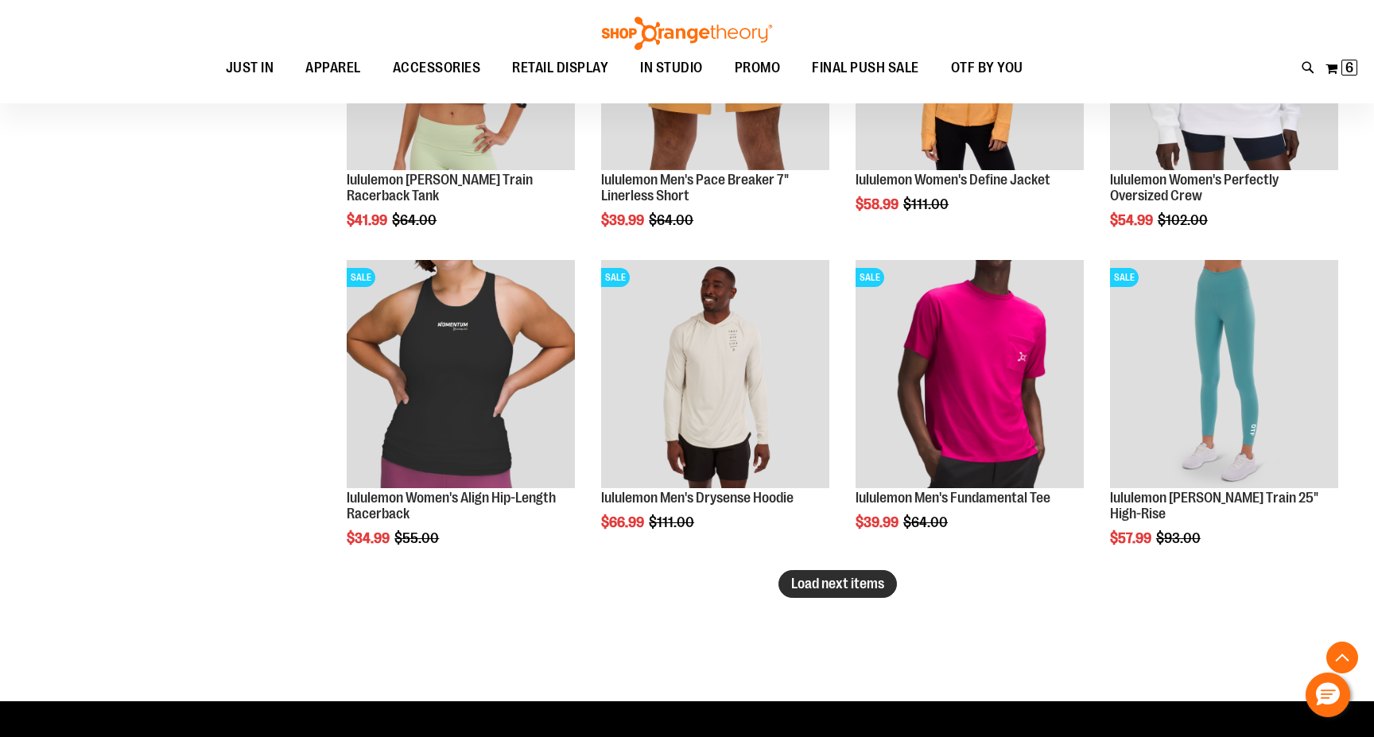
click at [868, 587] on span "Load next items" at bounding box center [837, 584] width 93 height 16
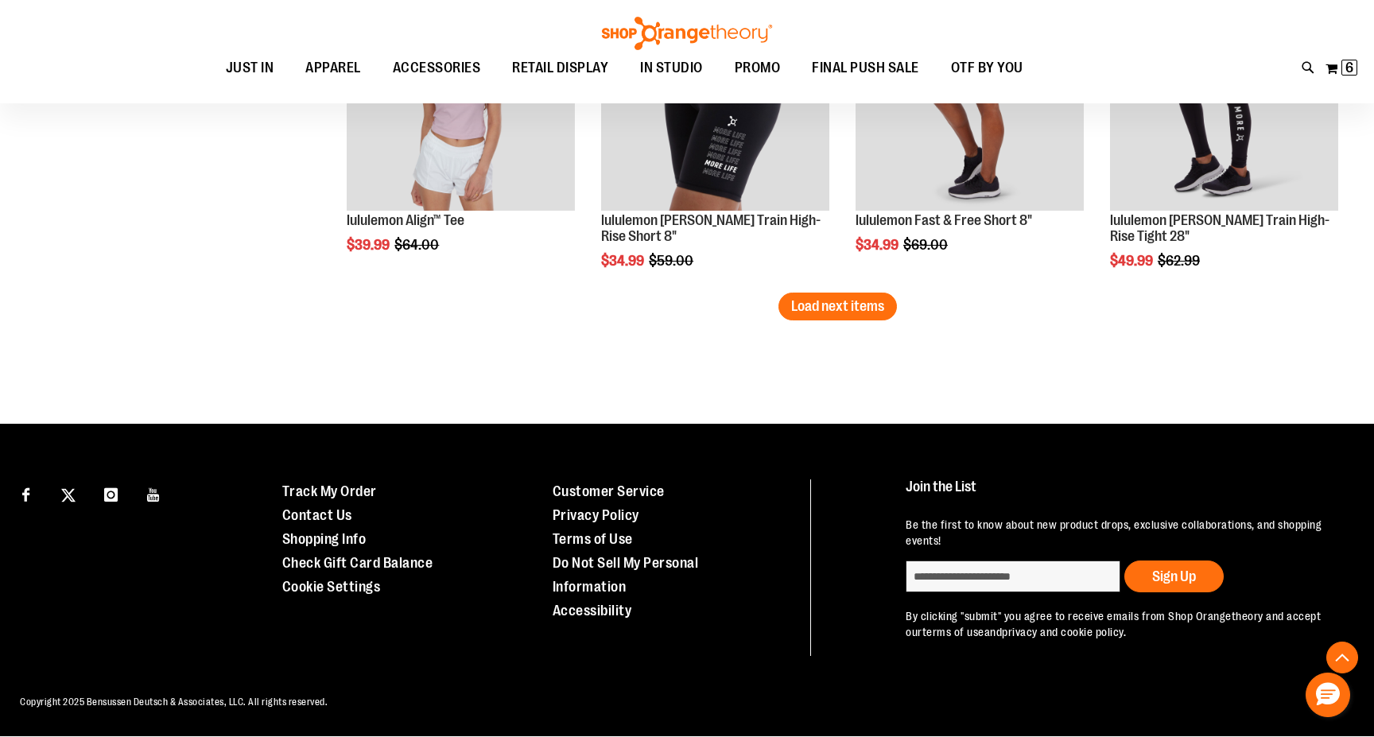
scroll to position [4795, 0]
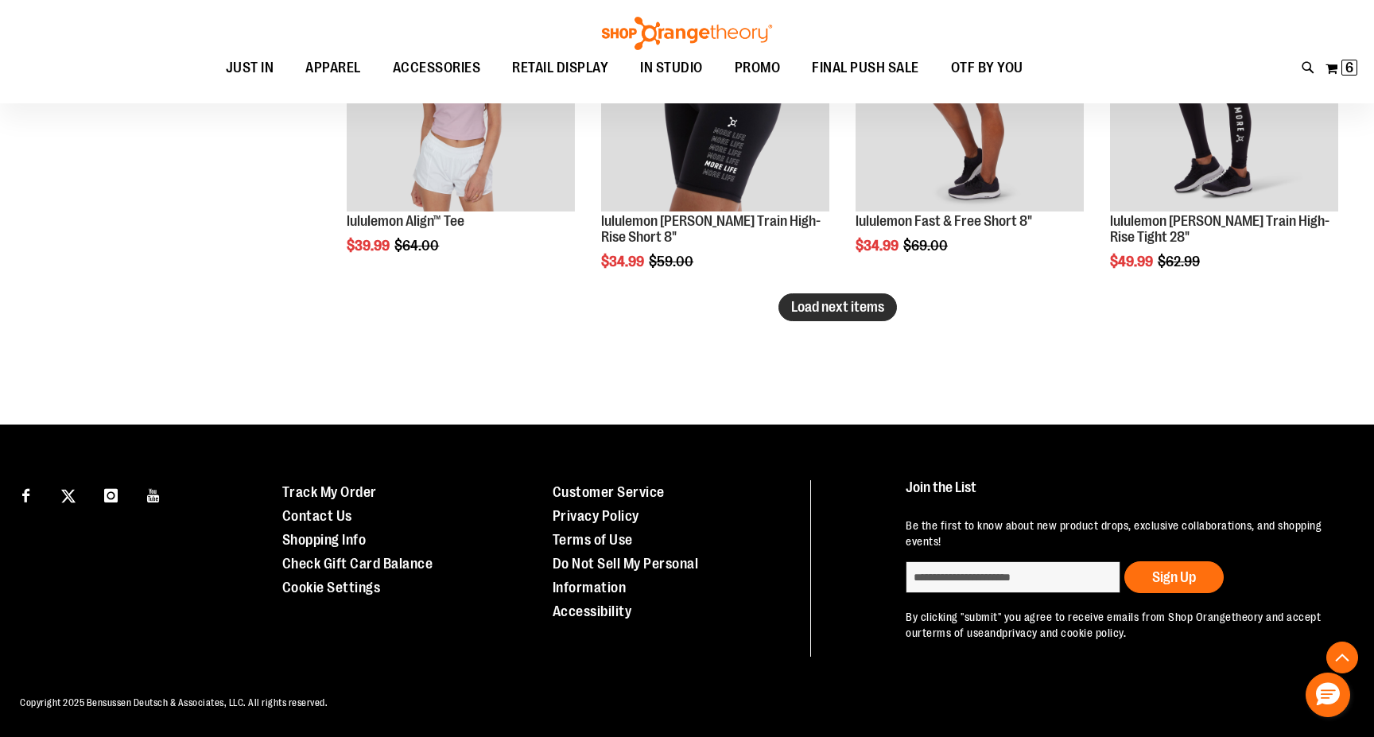
click at [862, 311] on span "Load next items" at bounding box center [837, 307] width 93 height 16
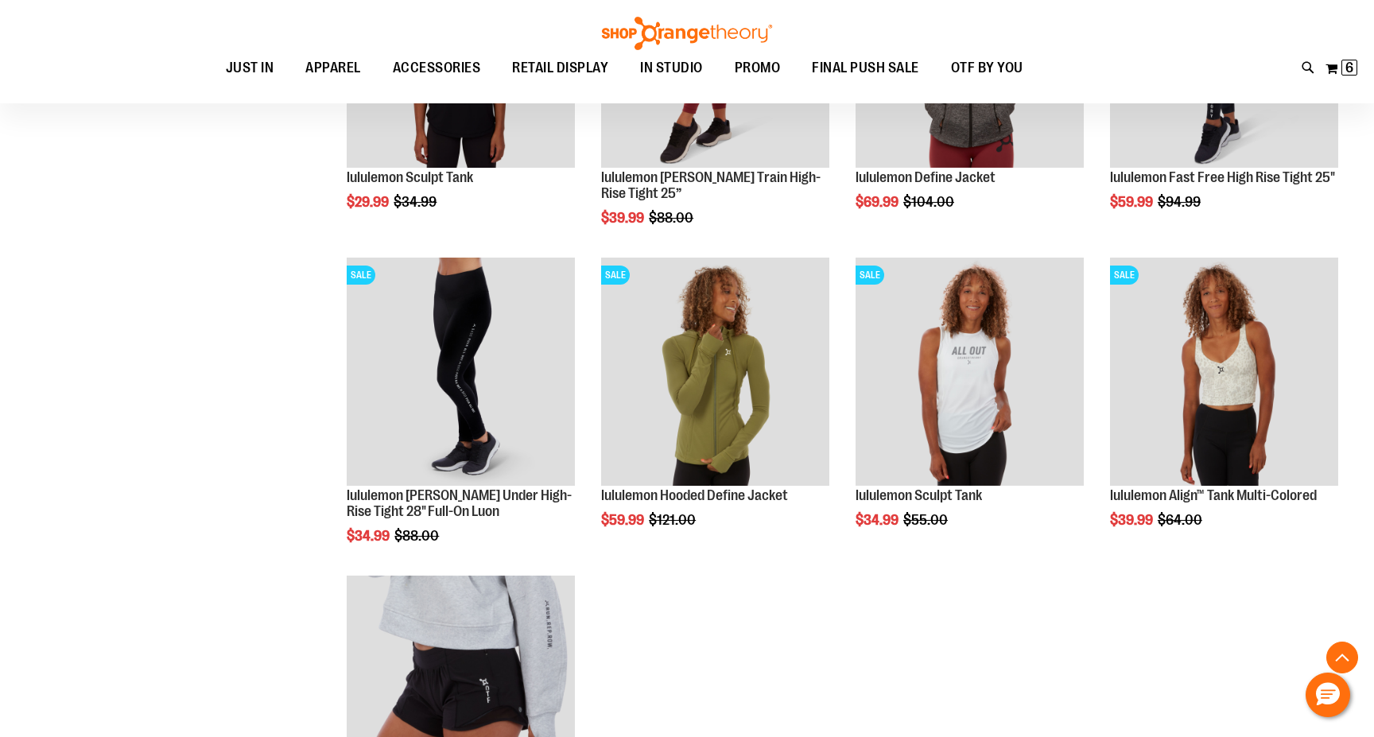
scroll to position [5106, 0]
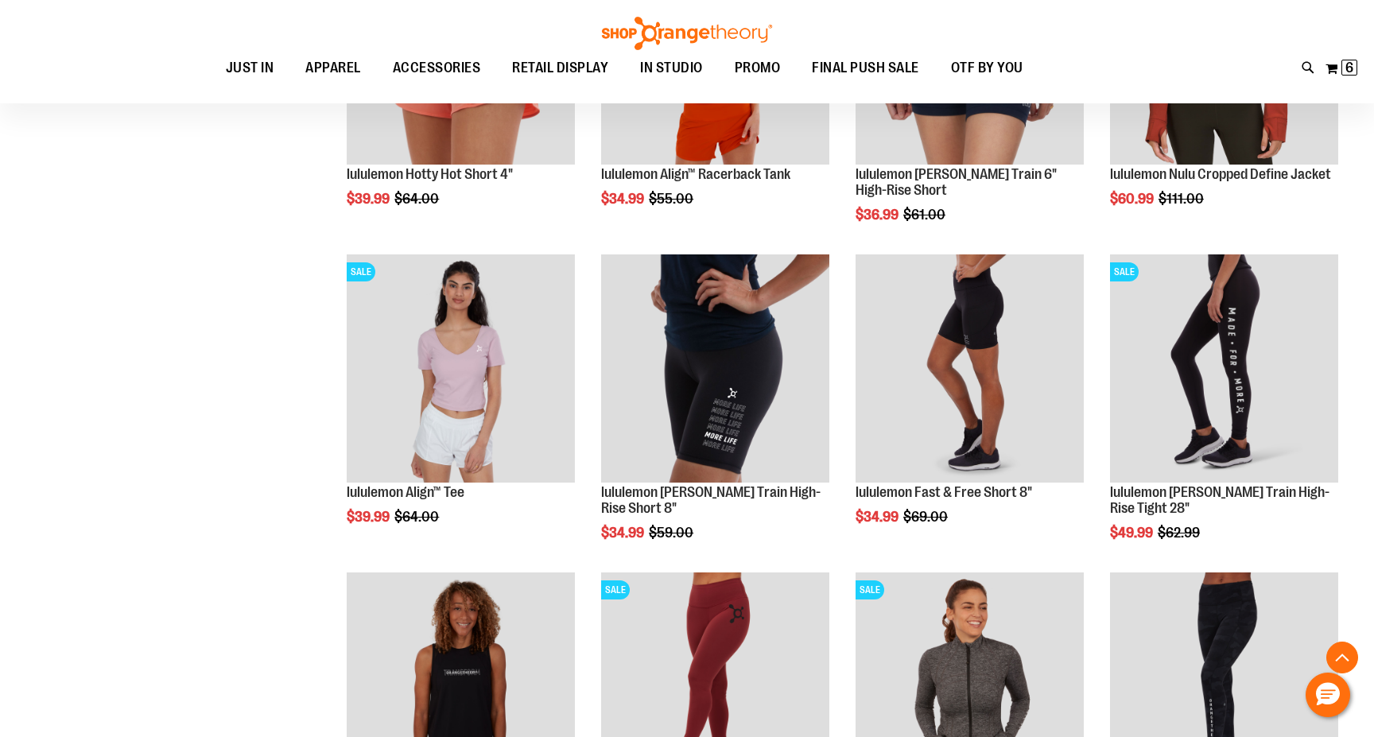
scroll to position [4520, 0]
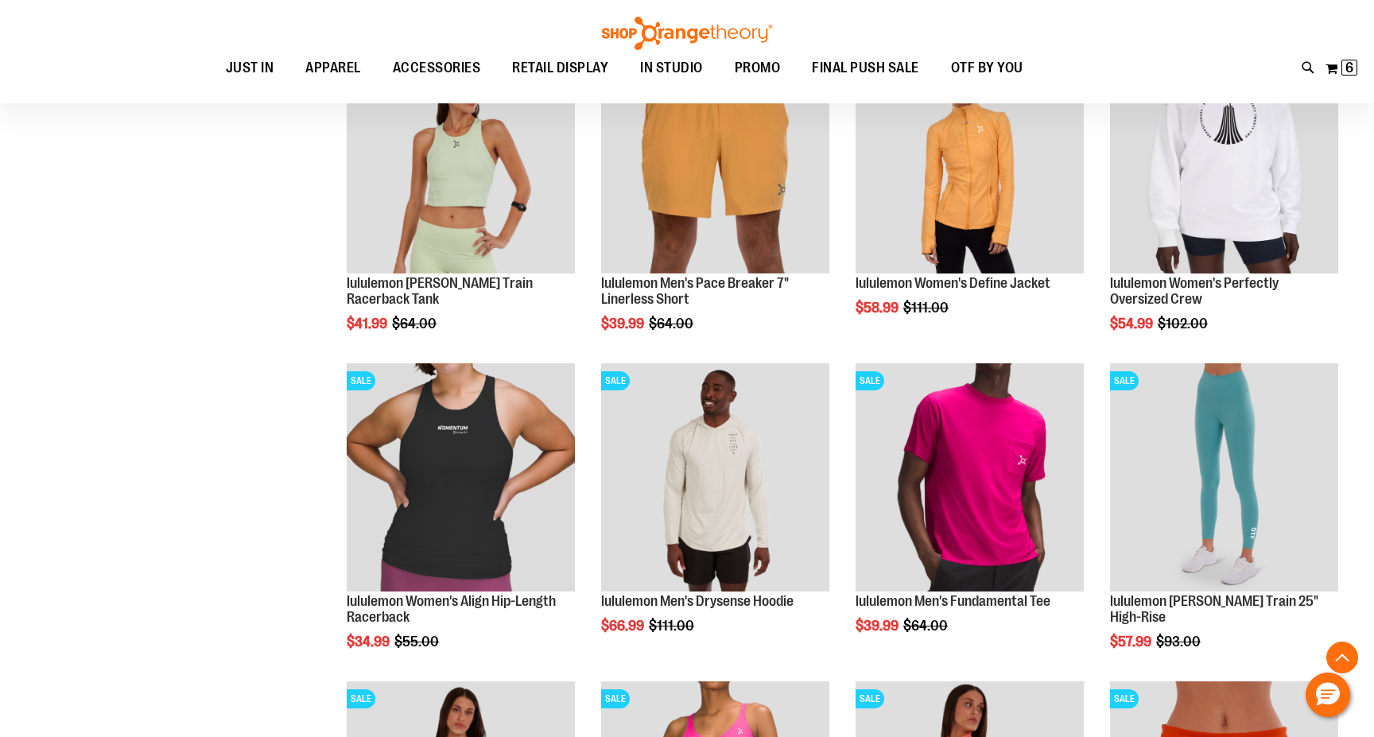
scroll to position [3453, 0]
